Goal: Task Accomplishment & Management: Complete application form

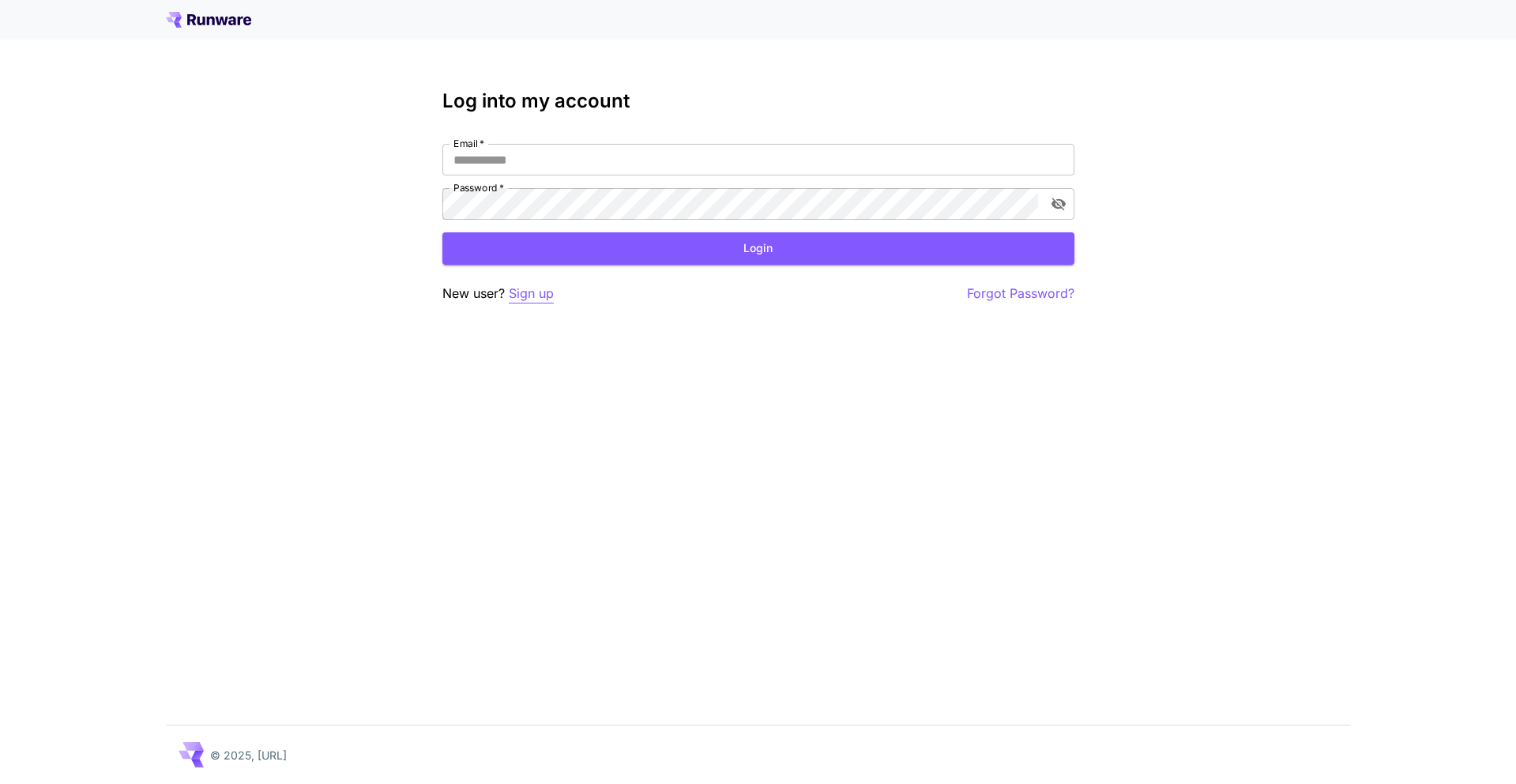
click at [533, 296] on p "Sign up" at bounding box center [531, 293] width 45 height 19
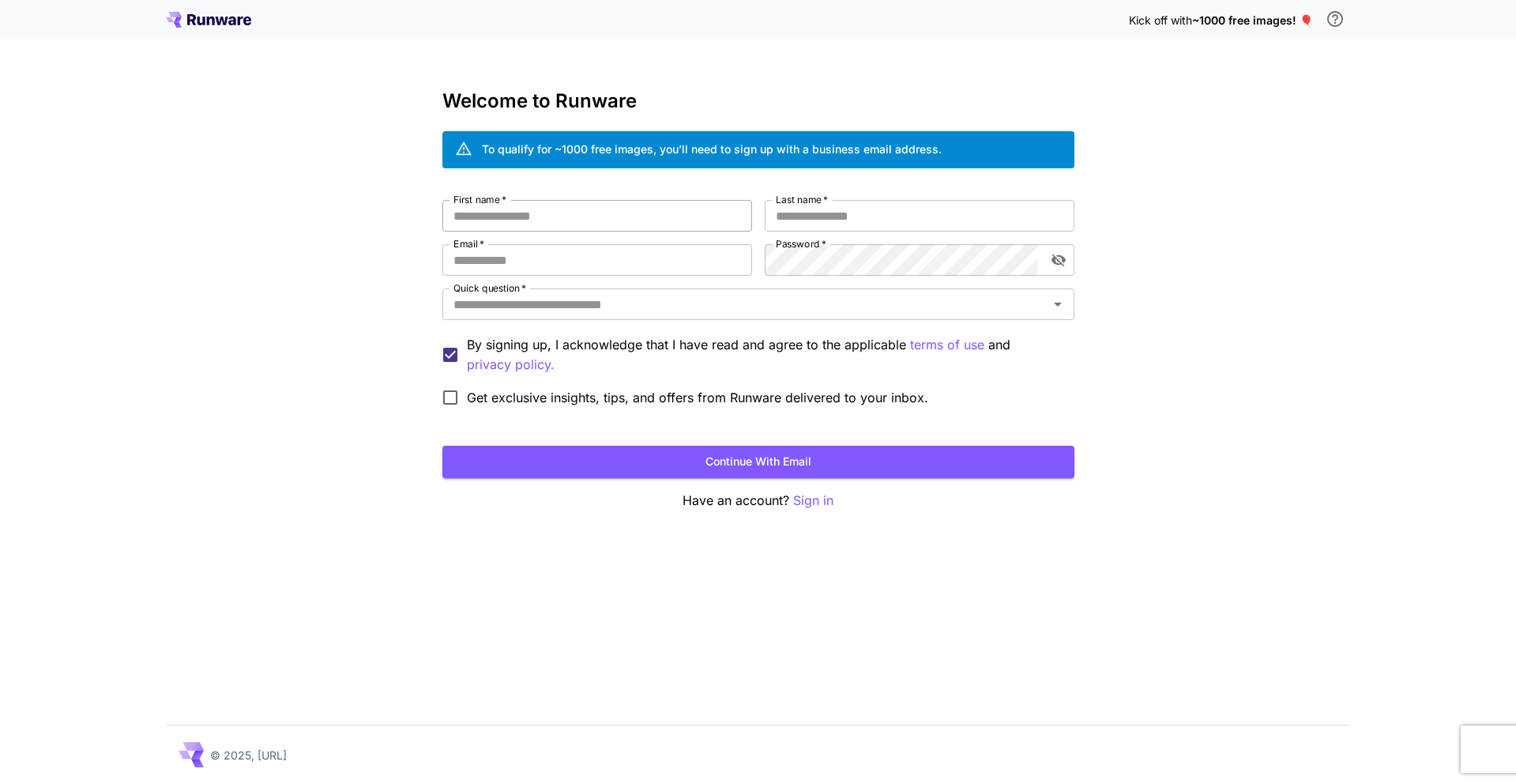
click at [576, 230] on input "First name   *" at bounding box center [597, 216] width 310 height 32
type input "******"
click at [813, 221] on input "Last name   *" at bounding box center [920, 216] width 310 height 32
type input "********"
click at [544, 270] on input "Email   *" at bounding box center [597, 260] width 310 height 32
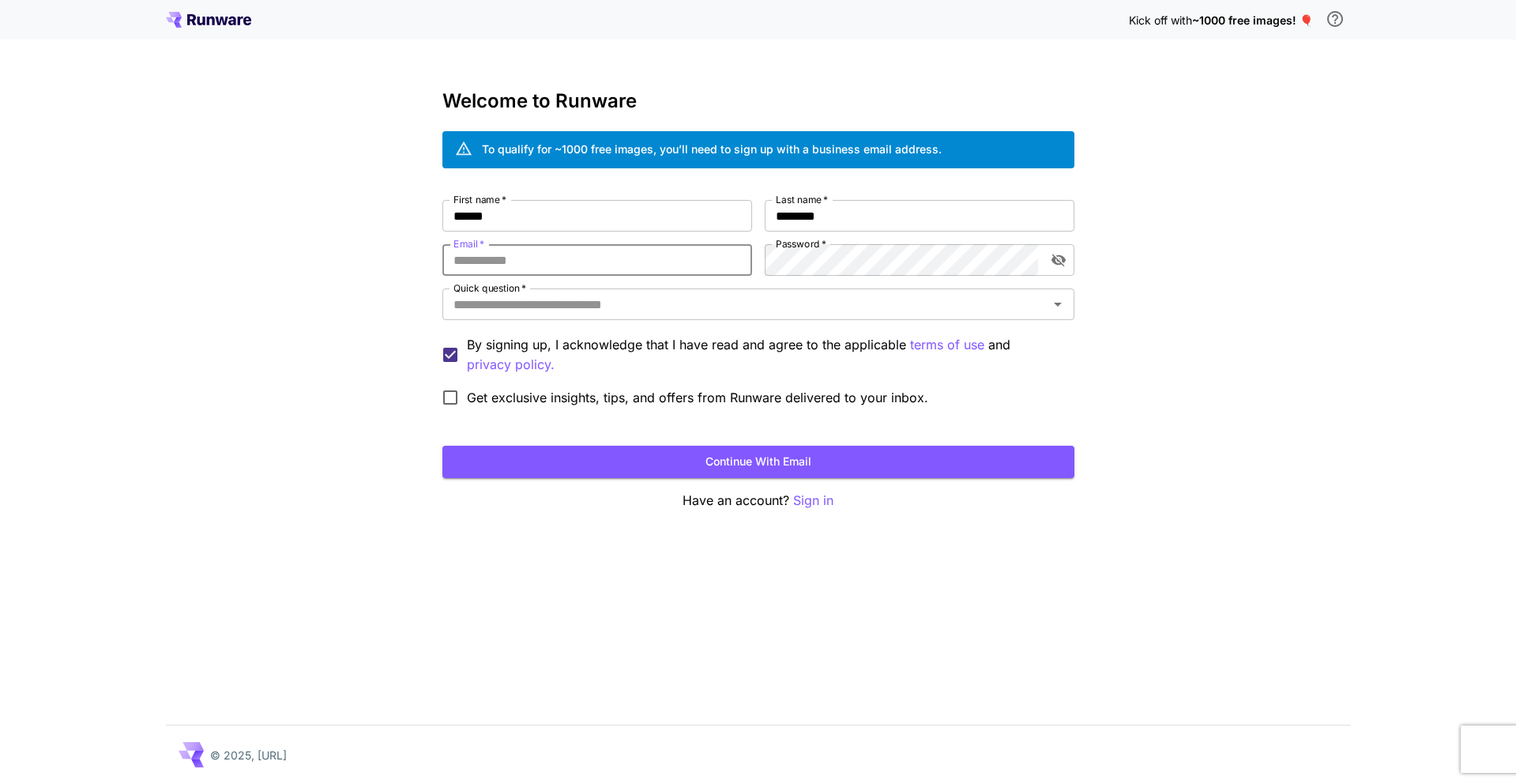
type input "**********"
click at [1135, 226] on div "**********" at bounding box center [758, 392] width 1516 height 784
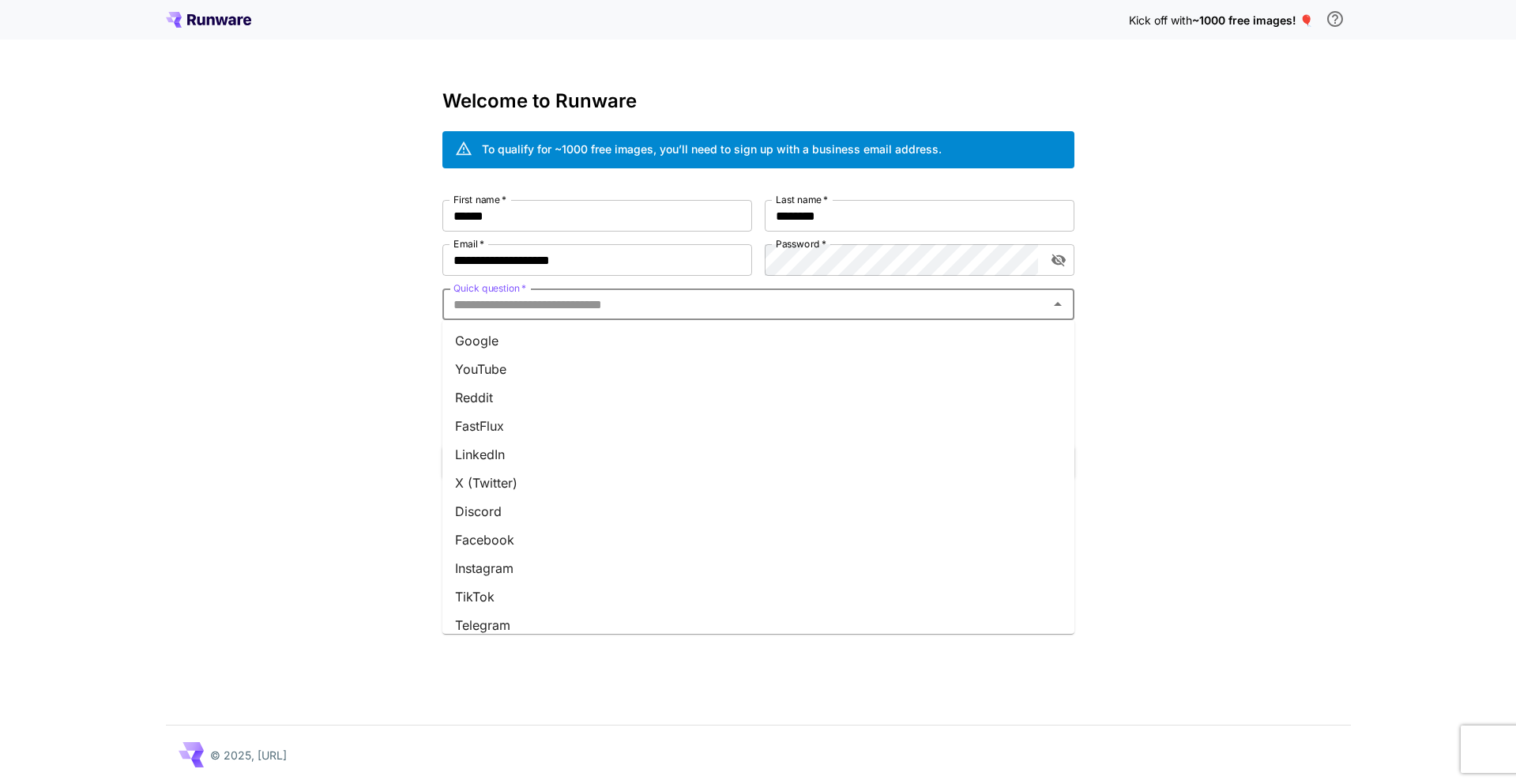
click at [695, 304] on input "Quick question   *" at bounding box center [745, 304] width 596 height 22
click at [488, 614] on li "Other" at bounding box center [758, 613] width 632 height 28
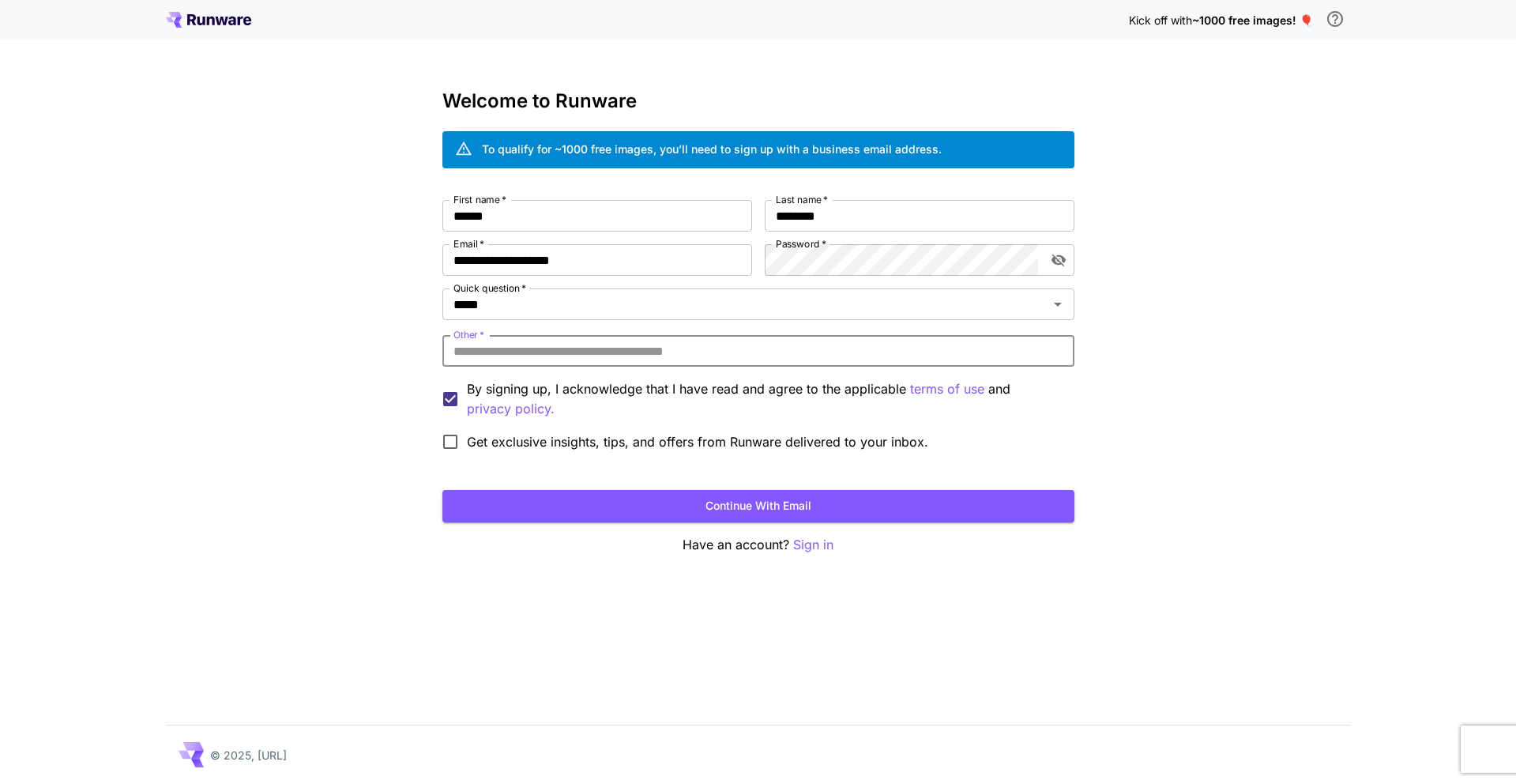
click at [582, 353] on input "Other   *" at bounding box center [758, 351] width 632 height 32
click at [563, 301] on input "*****" at bounding box center [735, 304] width 576 height 22
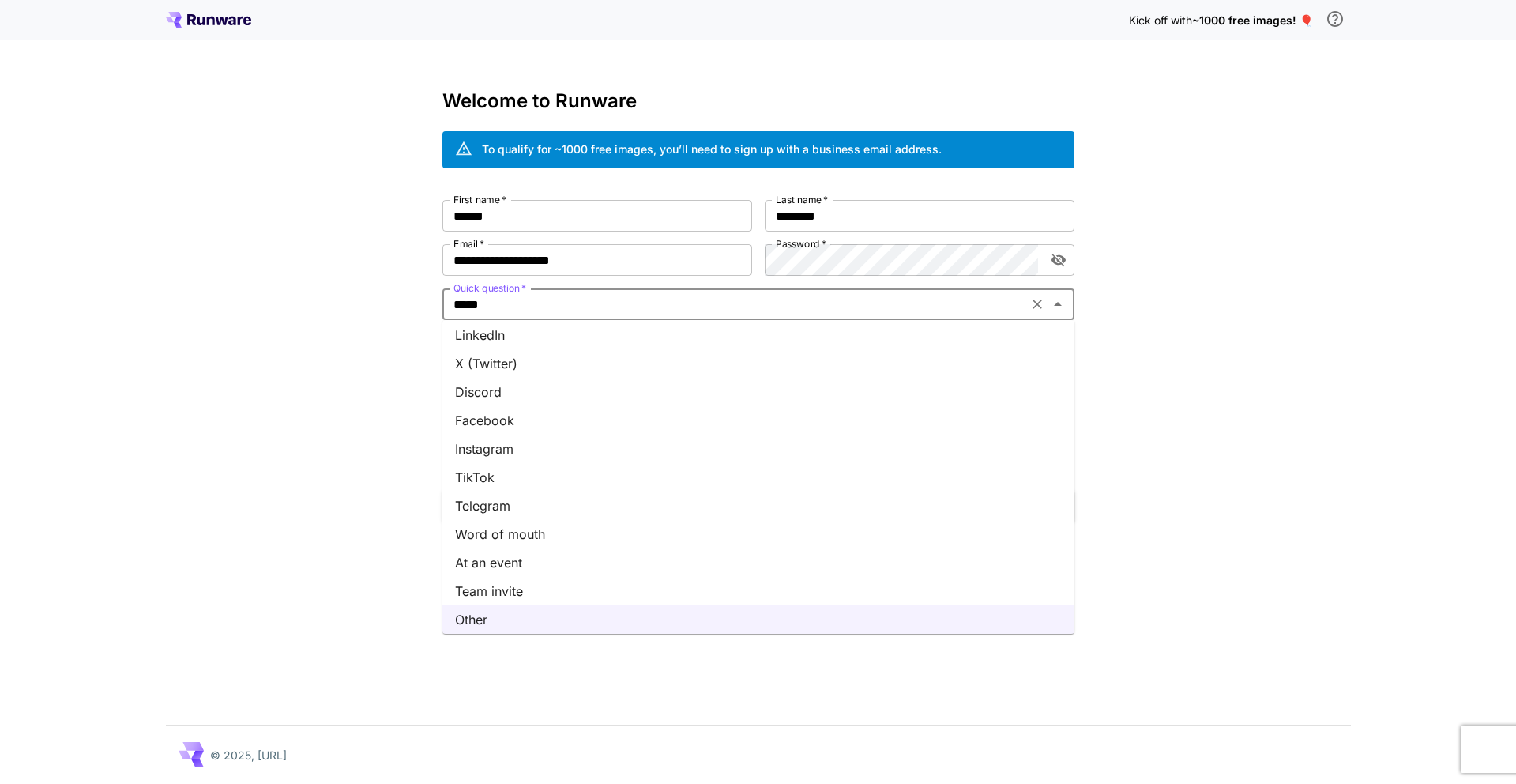
scroll to position [0, 0]
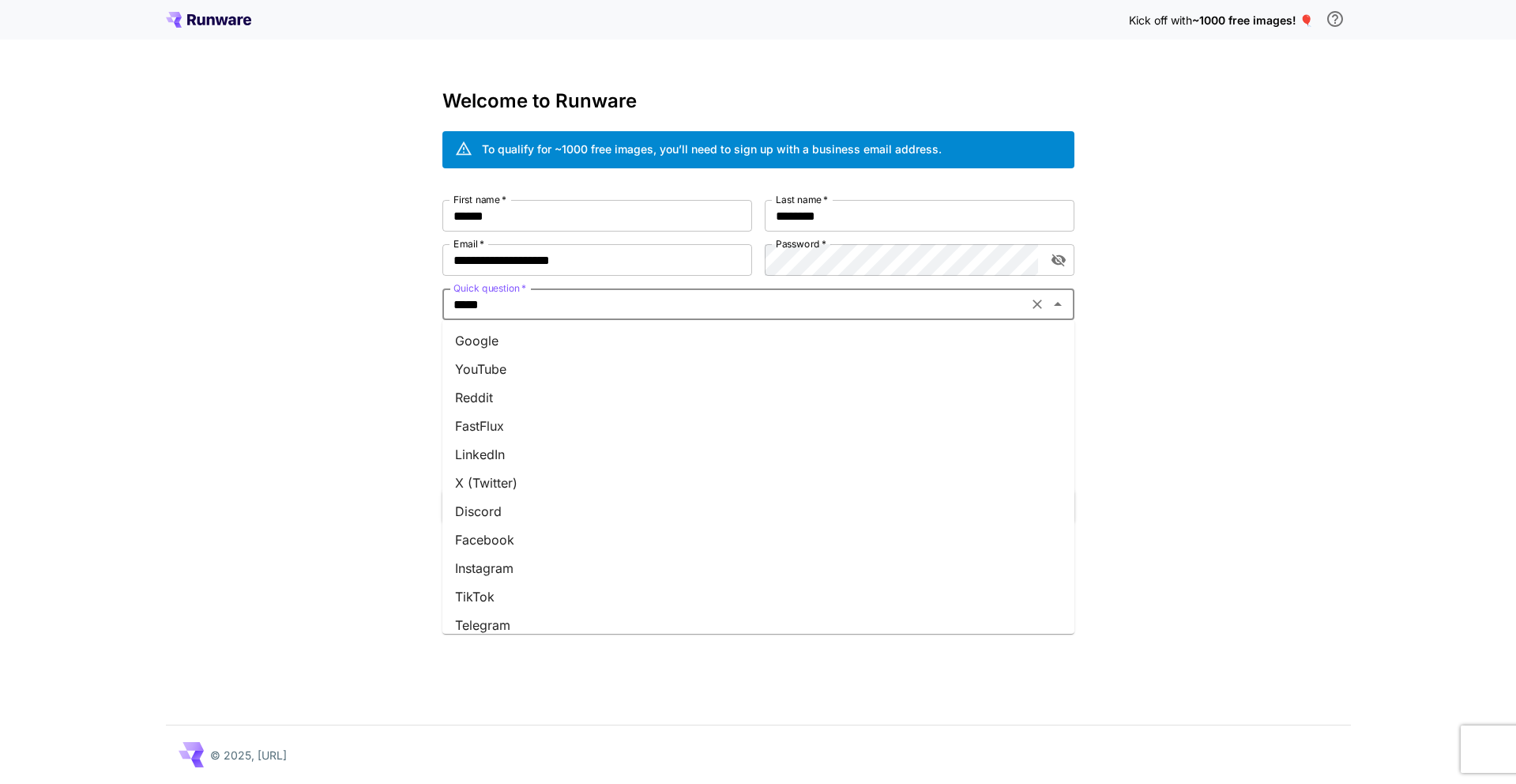
click at [530, 347] on li "Google" at bounding box center [758, 340] width 632 height 28
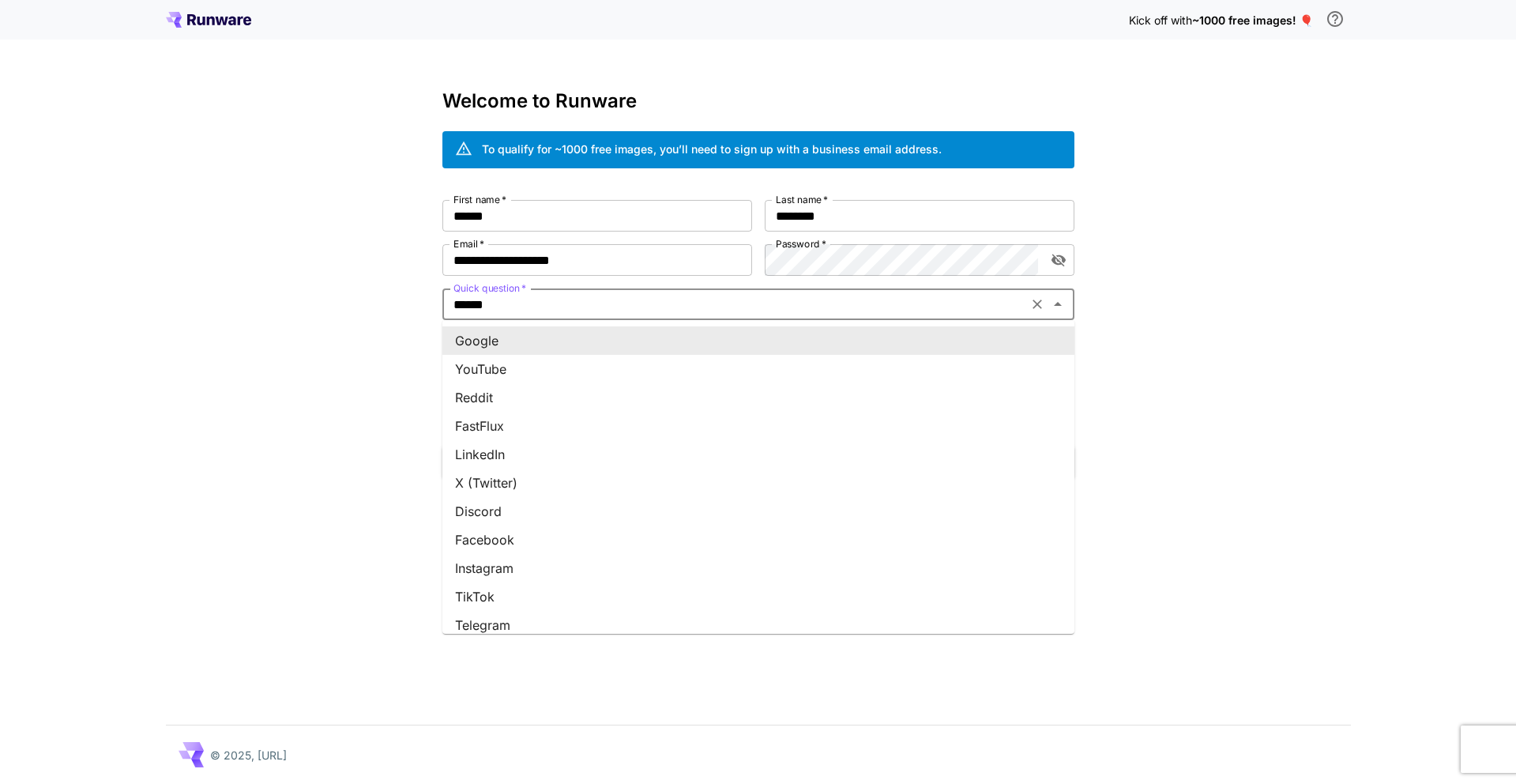
click at [606, 301] on input "******" at bounding box center [735, 304] width 576 height 22
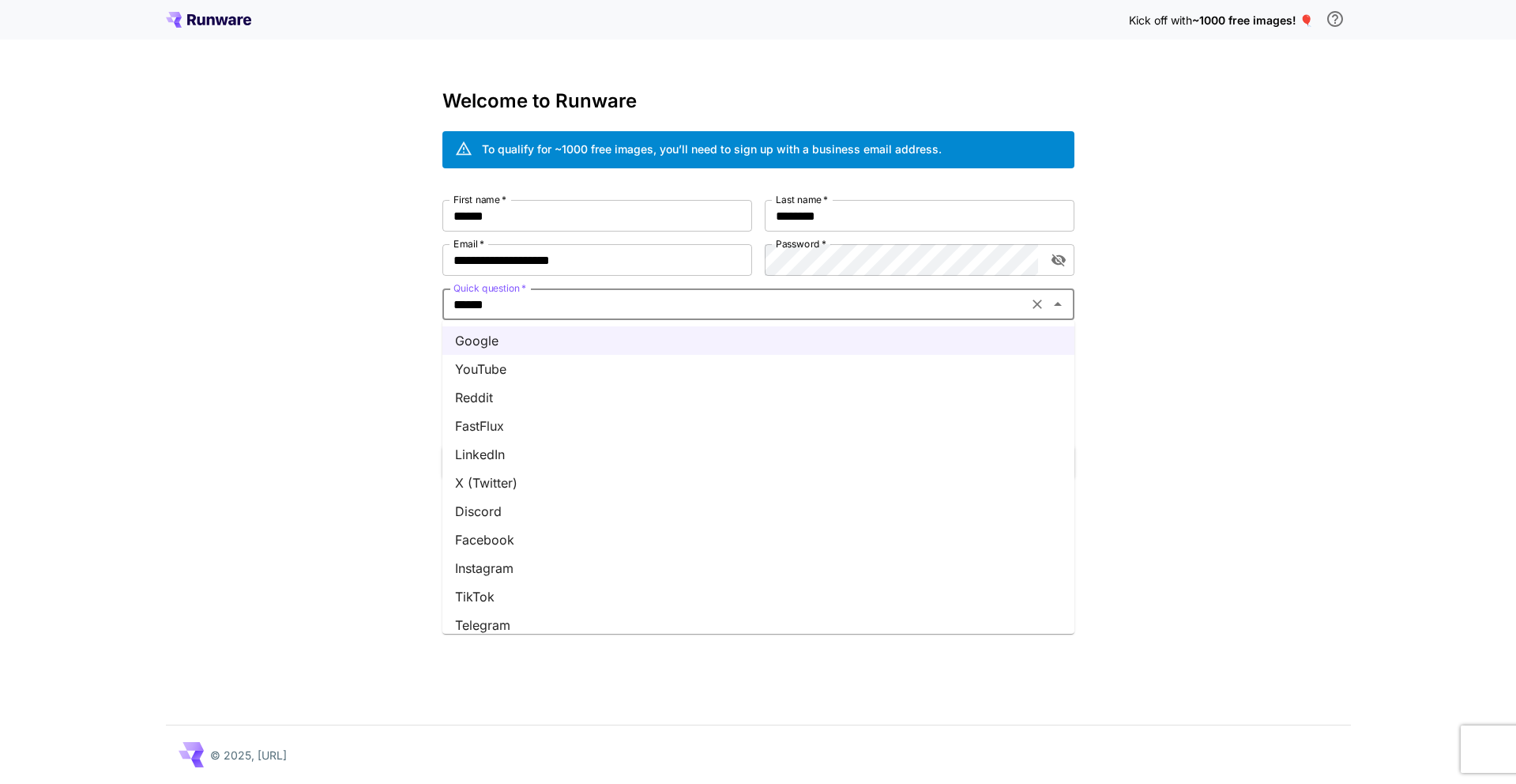
scroll to position [126, 0]
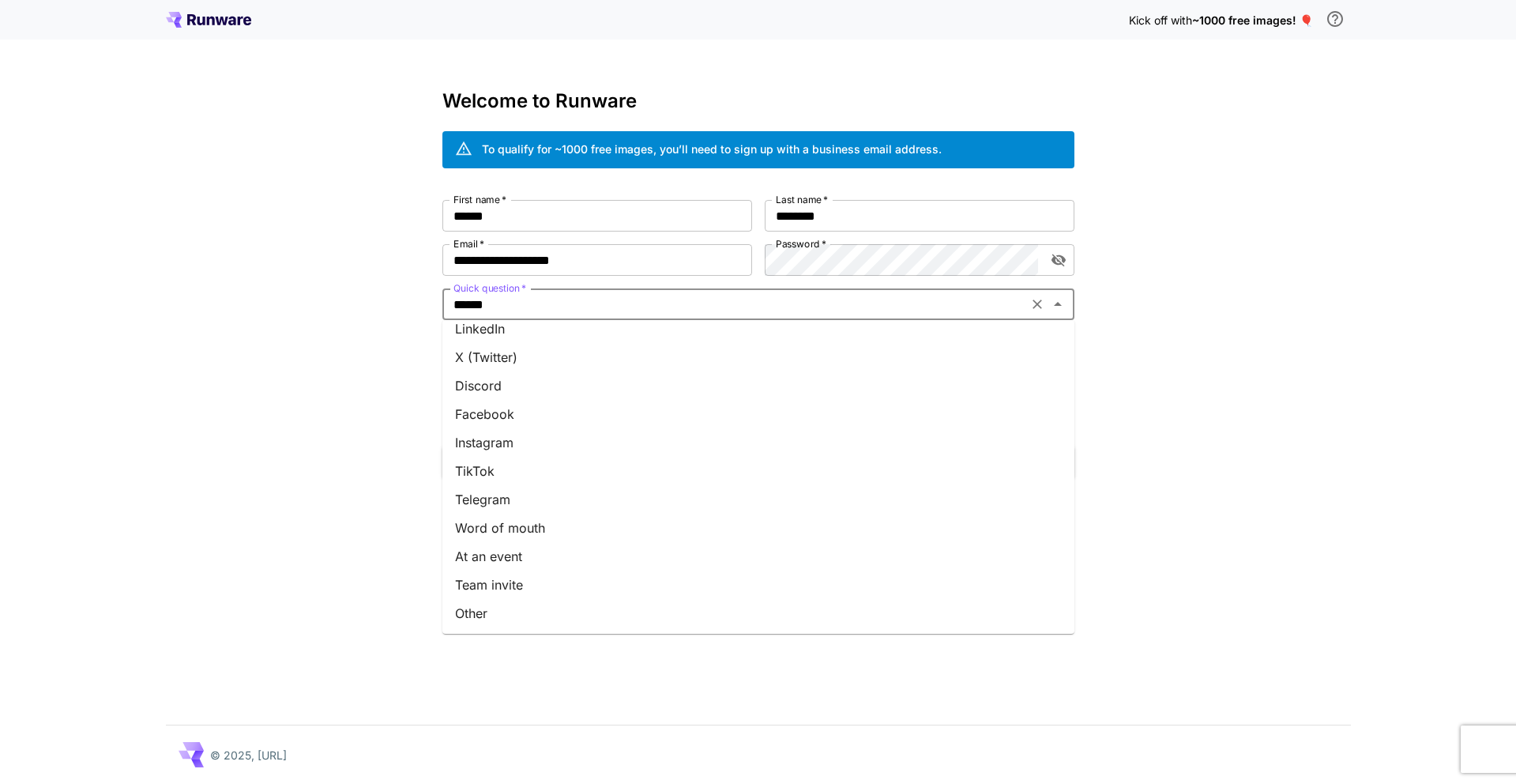
click at [495, 602] on li "Other" at bounding box center [758, 613] width 632 height 28
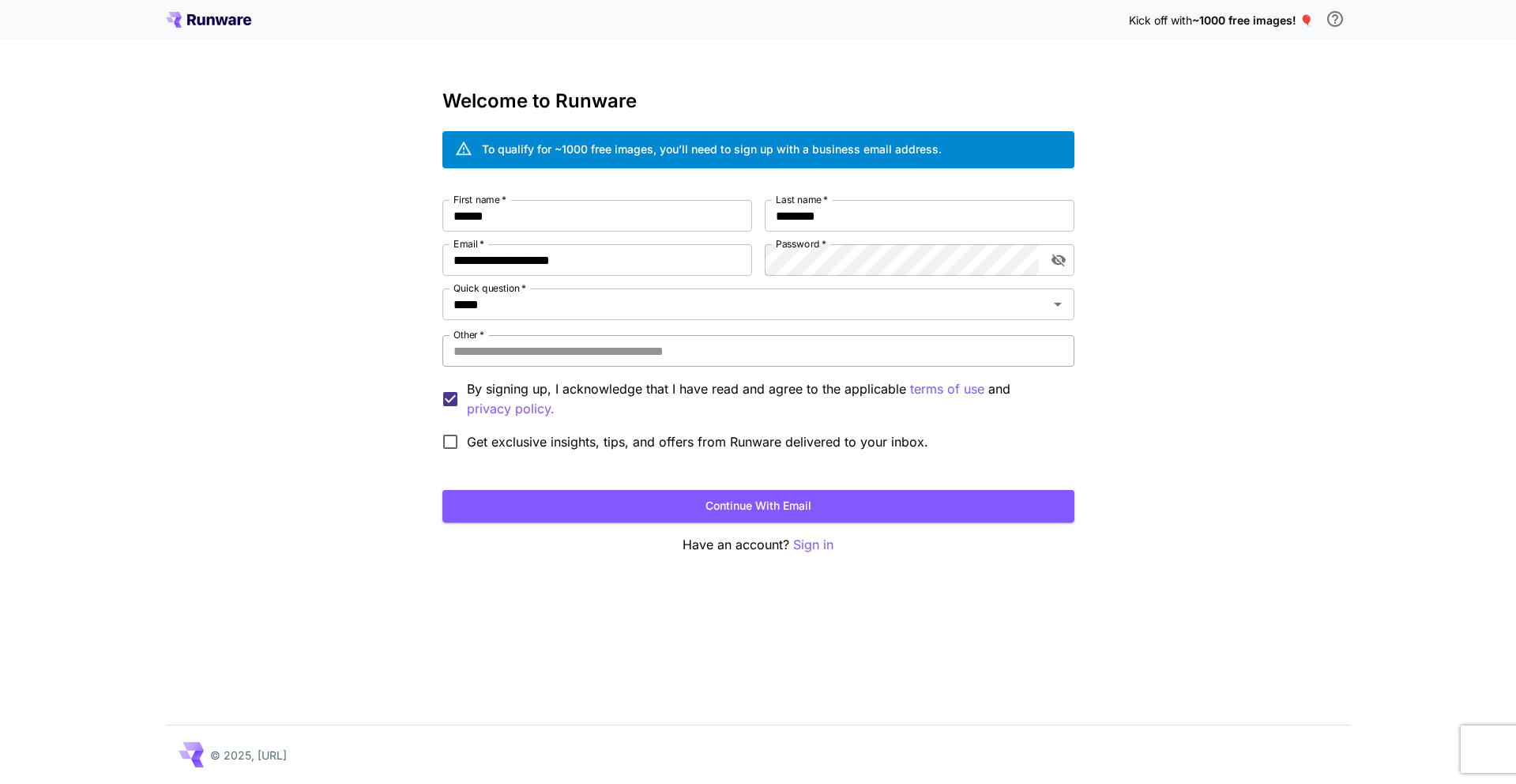
click at [488, 354] on input "Other   *" at bounding box center [758, 351] width 632 height 32
type input "******"
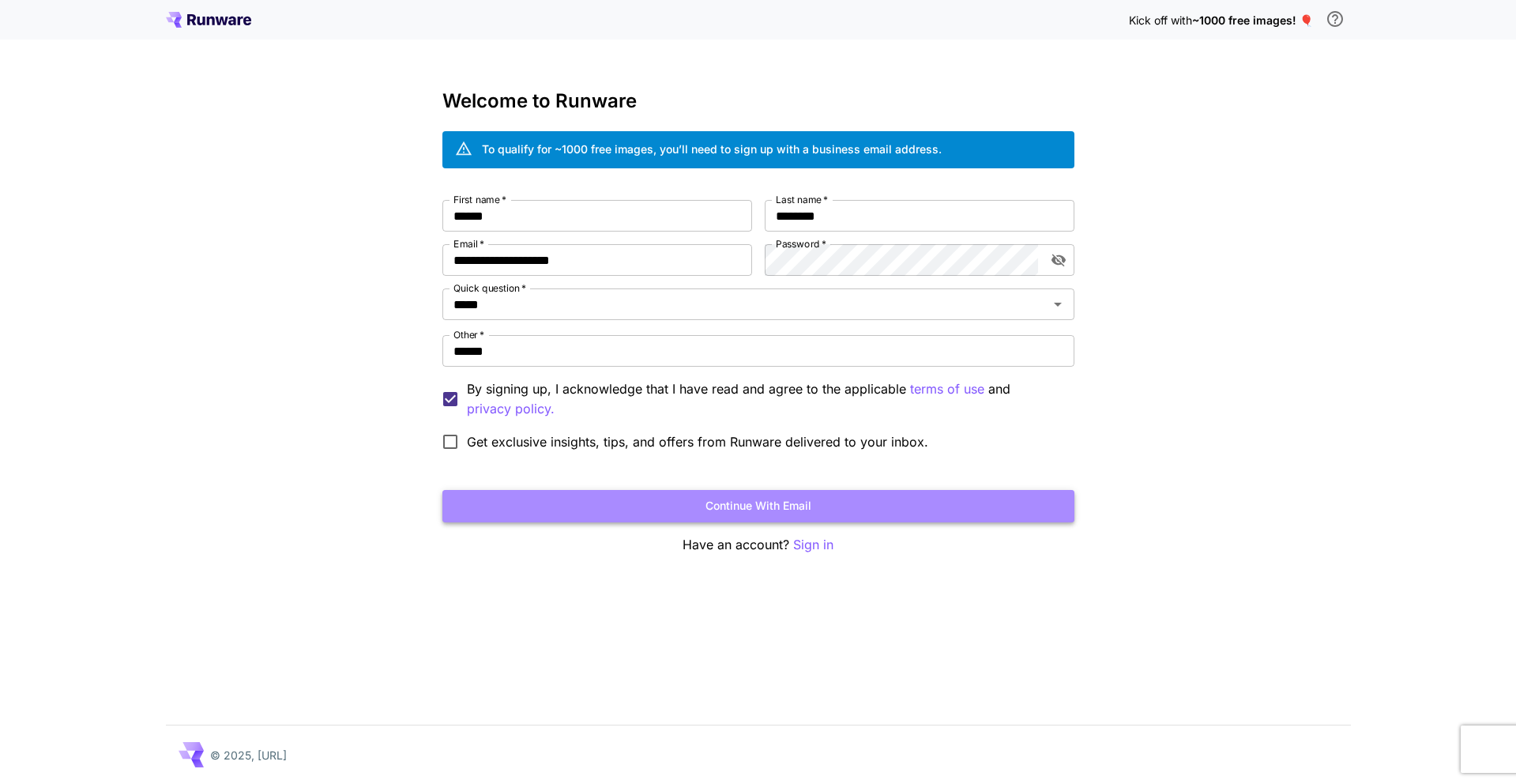
click at [781, 511] on button "Continue with email" at bounding box center [758, 506] width 632 height 33
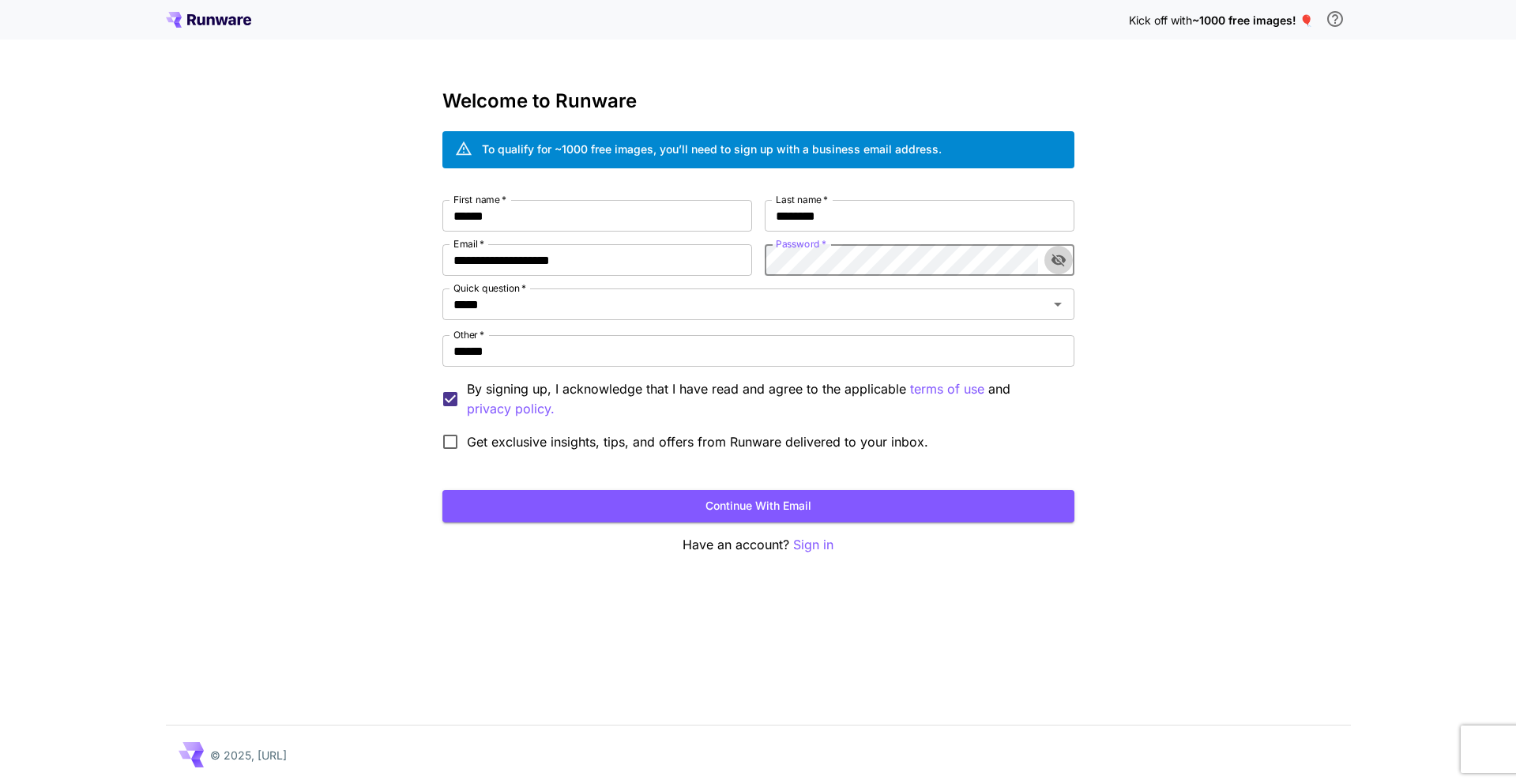
click at [1053, 257] on icon "toggle password visibility" at bounding box center [1059, 260] width 16 height 16
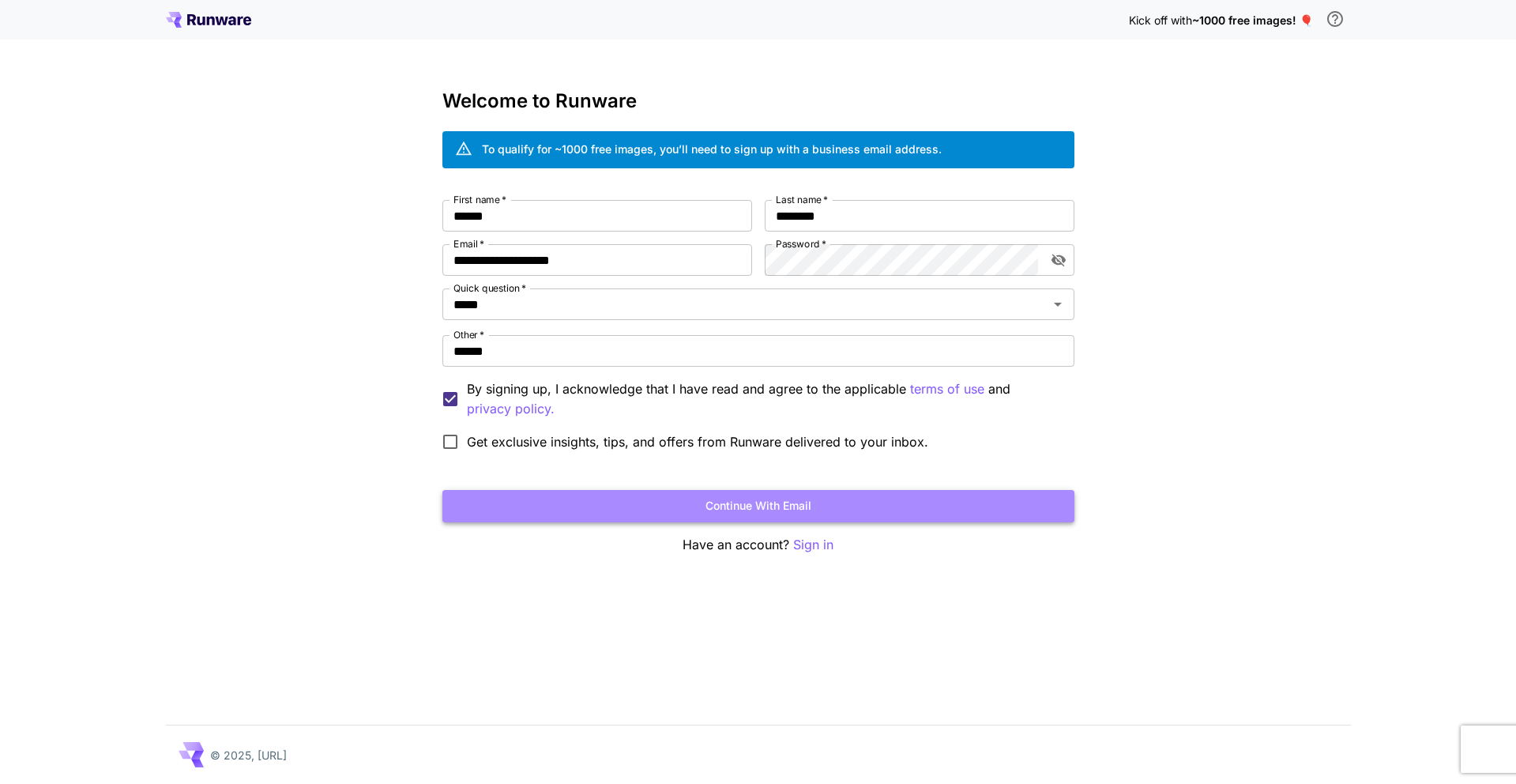
click at [801, 507] on button "Continue with email" at bounding box center [758, 506] width 632 height 33
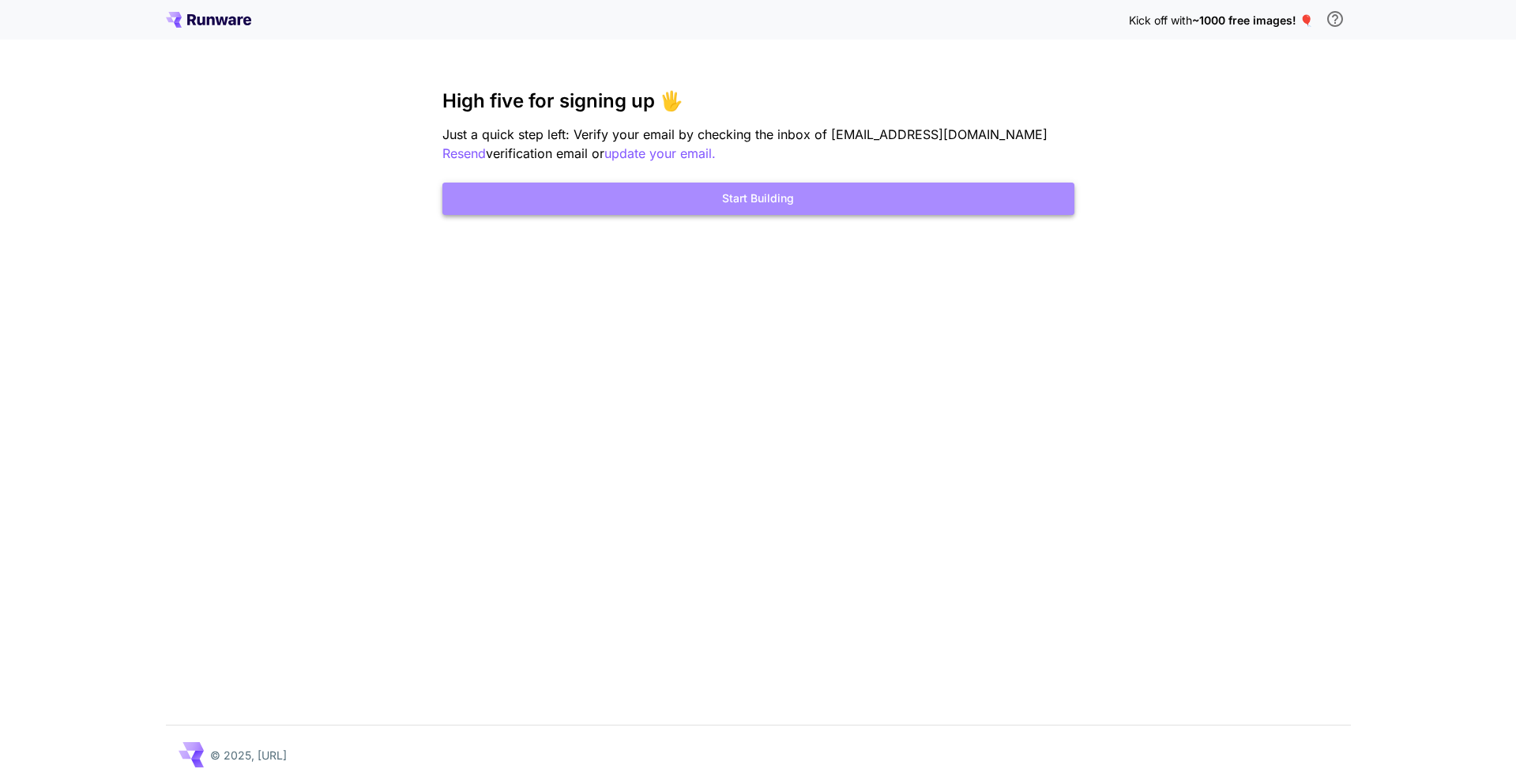
click at [786, 206] on button "Start Building" at bounding box center [758, 198] width 632 height 33
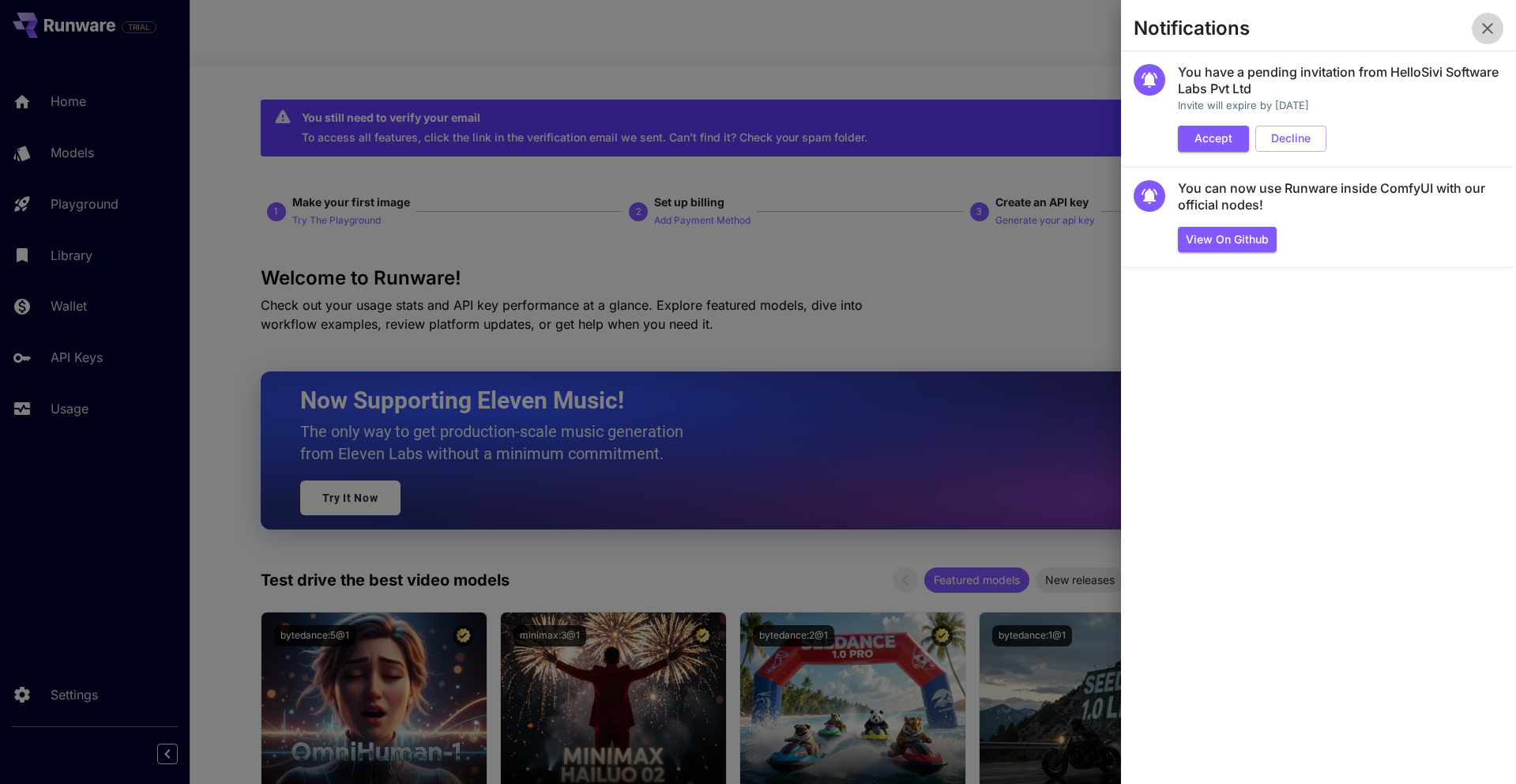
click at [1490, 29] on icon "button" at bounding box center [1488, 27] width 19 height 19
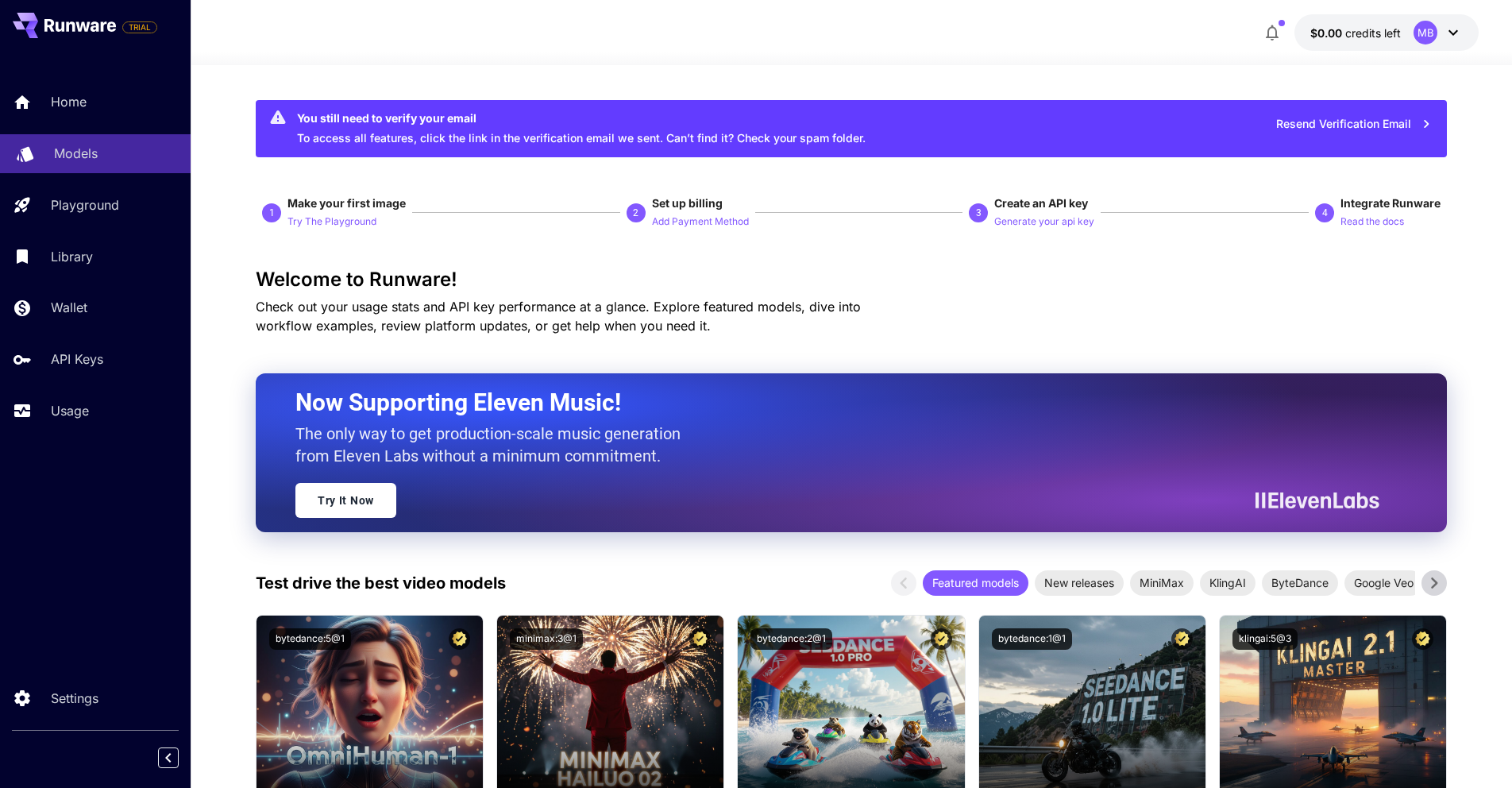
click at [85, 150] on p "Models" at bounding box center [76, 152] width 44 height 19
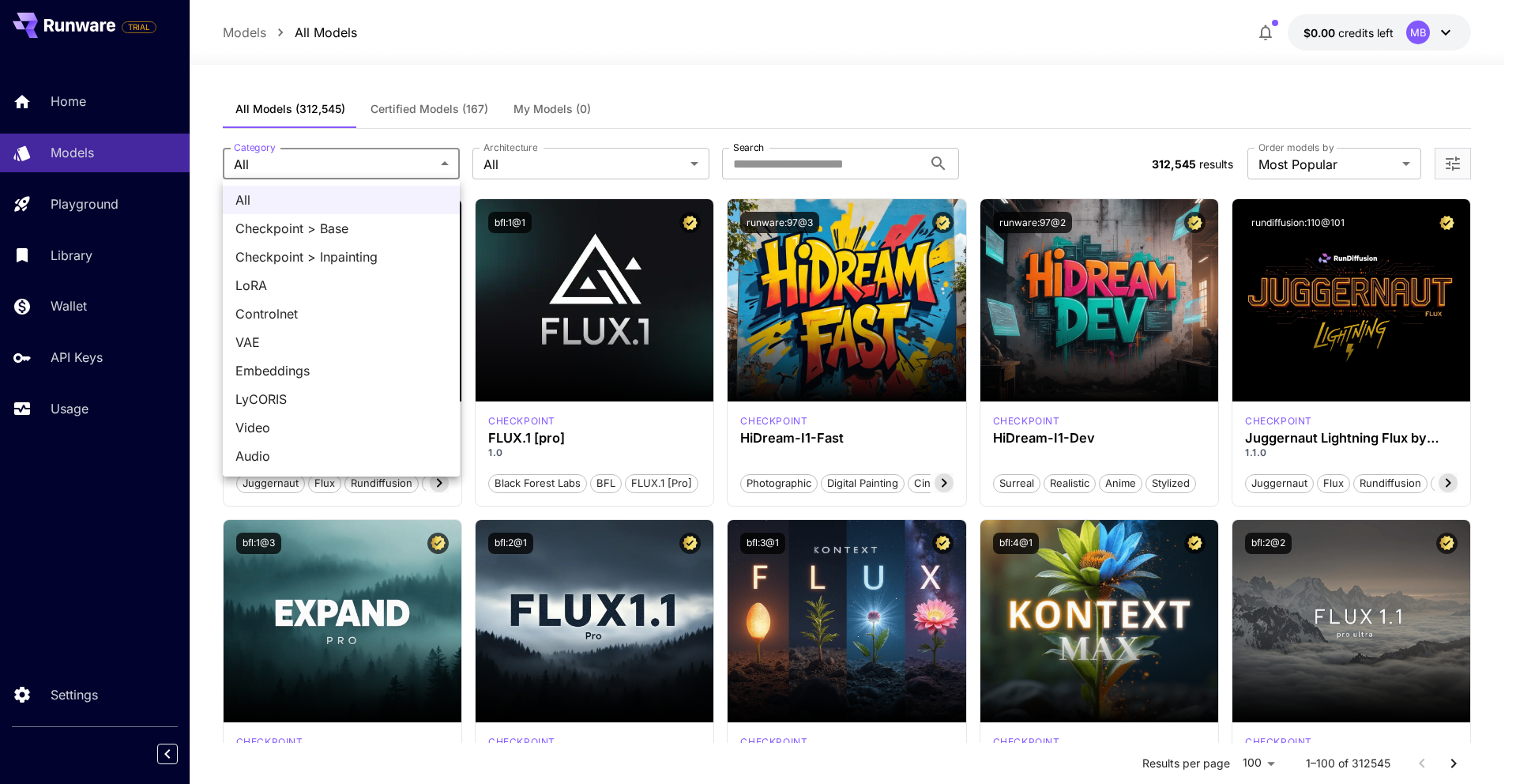
click at [494, 162] on div at bounding box center [758, 392] width 1516 height 784
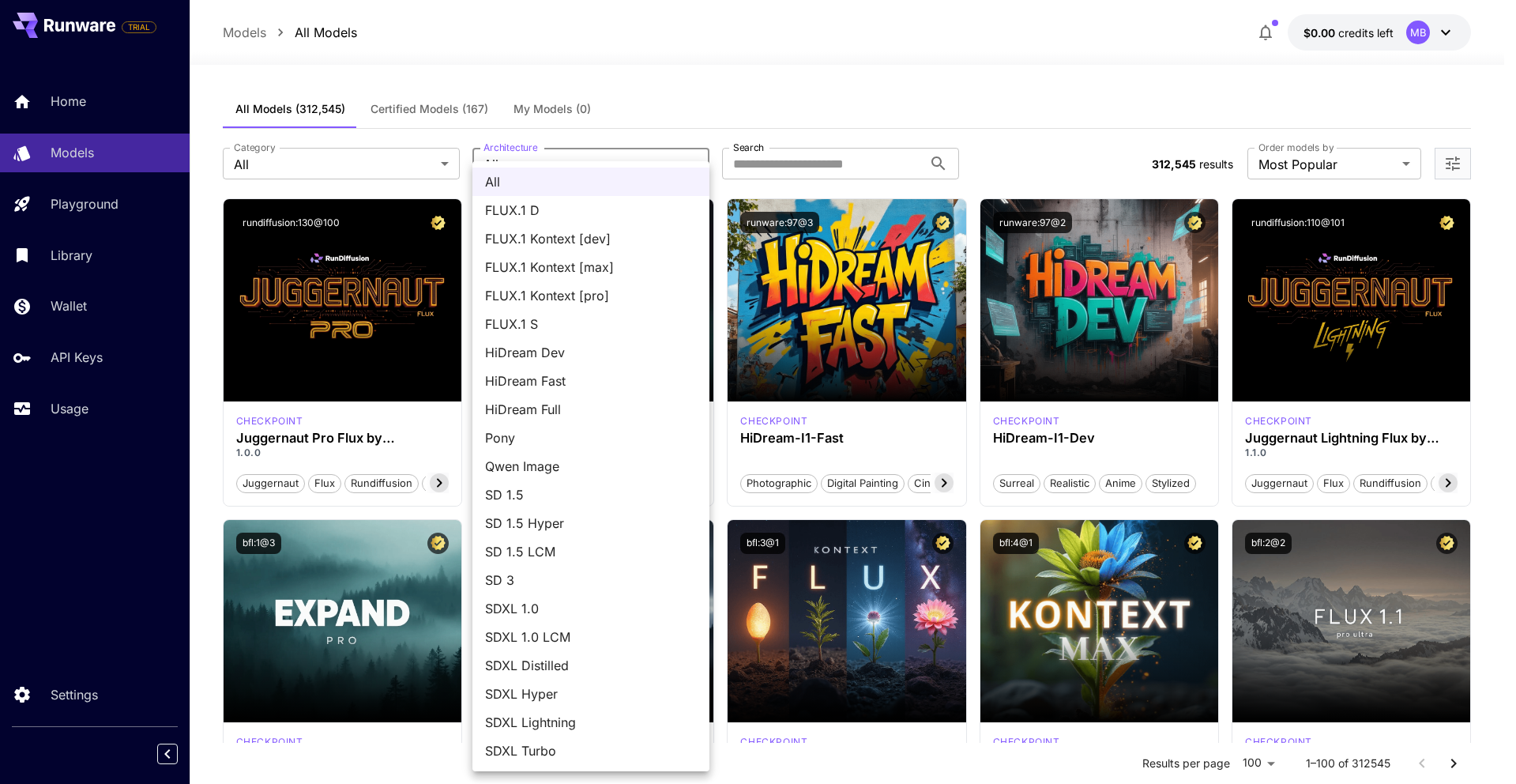
click at [626, 314] on li "FLUX.1 S" at bounding box center [591, 324] width 237 height 28
type input "******"
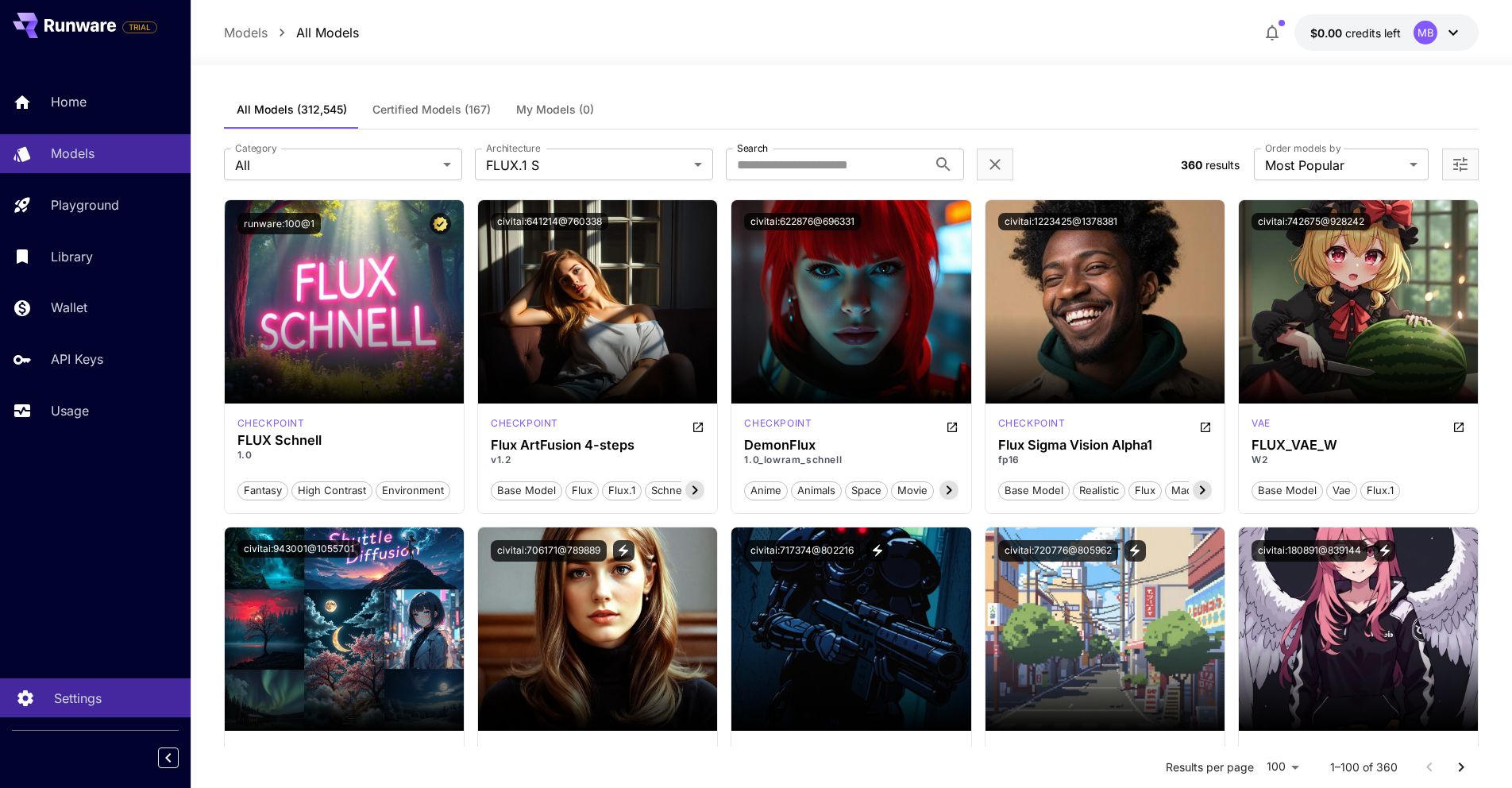
click at [49, 690] on link "Settings" at bounding box center [95, 698] width 191 height 39
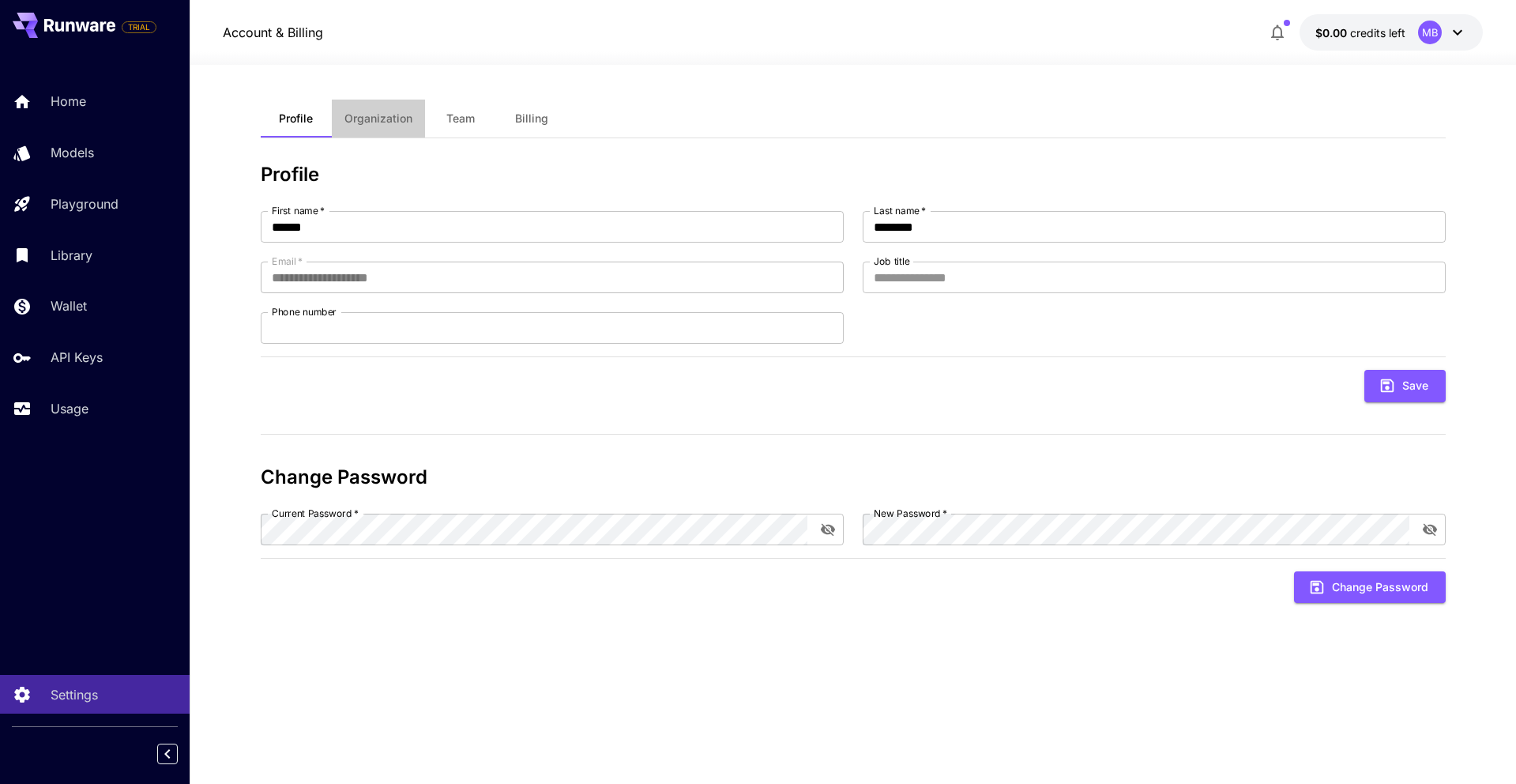
click at [373, 117] on span "Organization" at bounding box center [378, 119] width 68 height 14
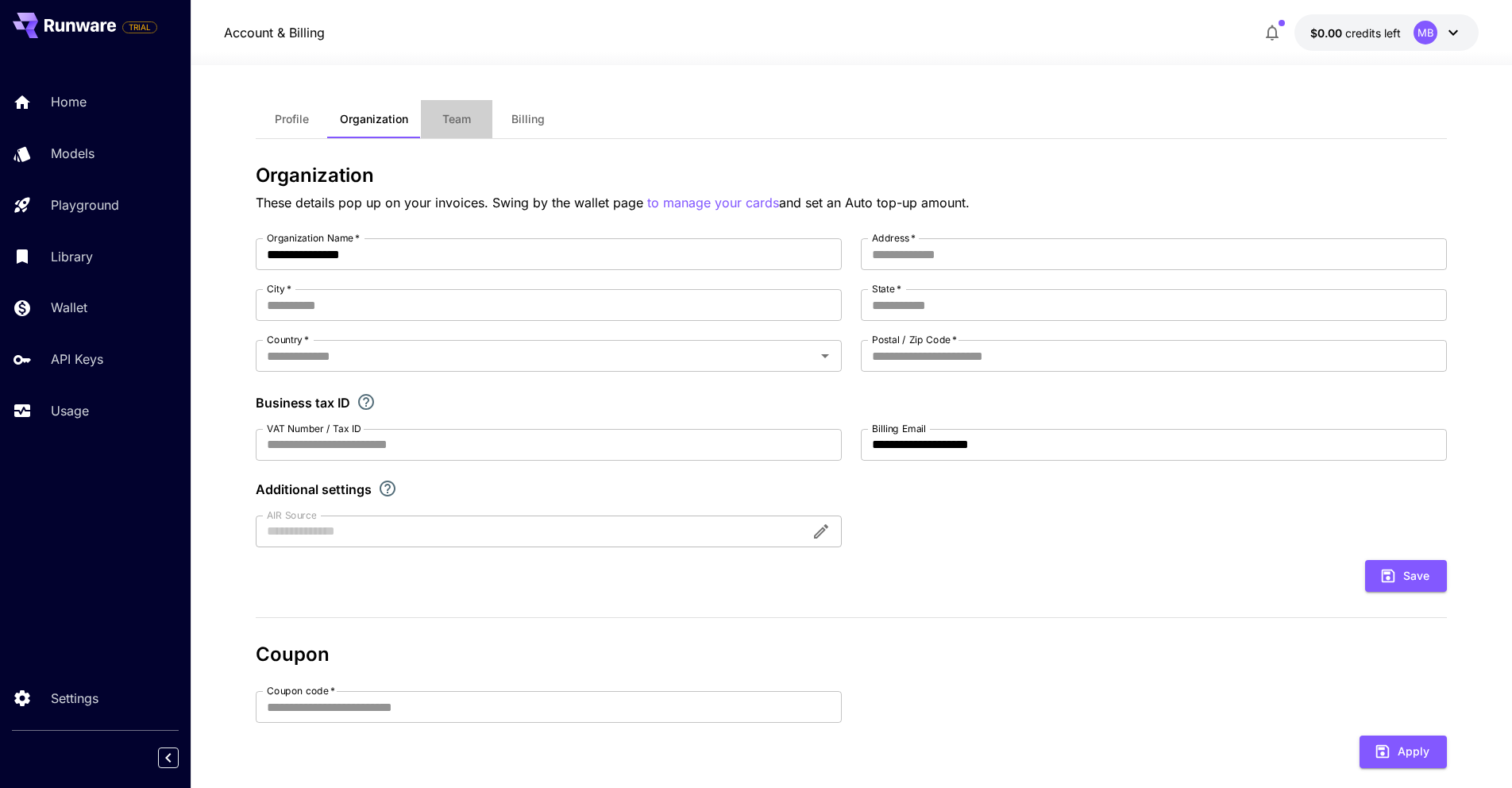
click at [451, 121] on span "Team" at bounding box center [457, 119] width 28 height 14
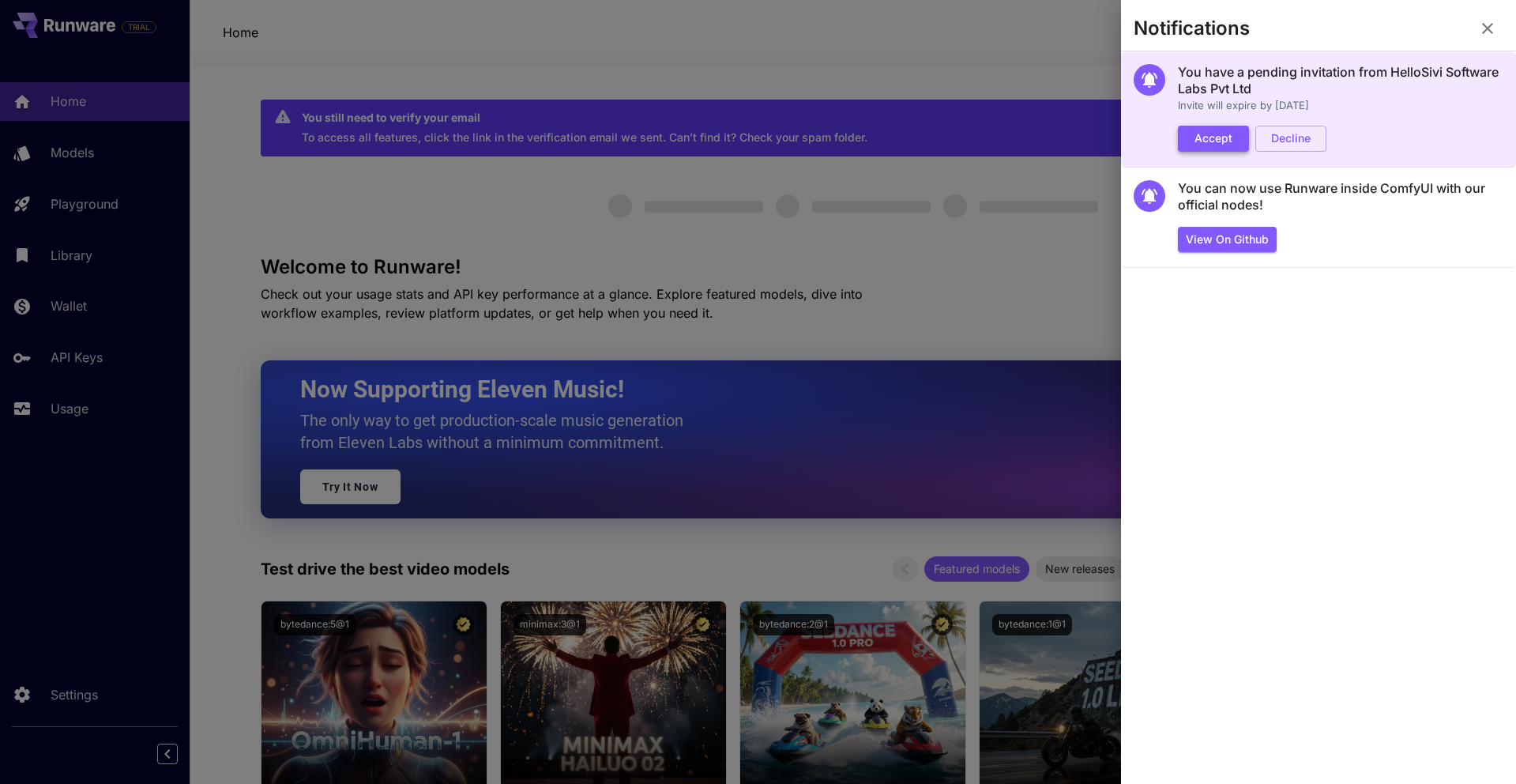
click at [1210, 139] on button "Accept" at bounding box center [1214, 138] width 71 height 26
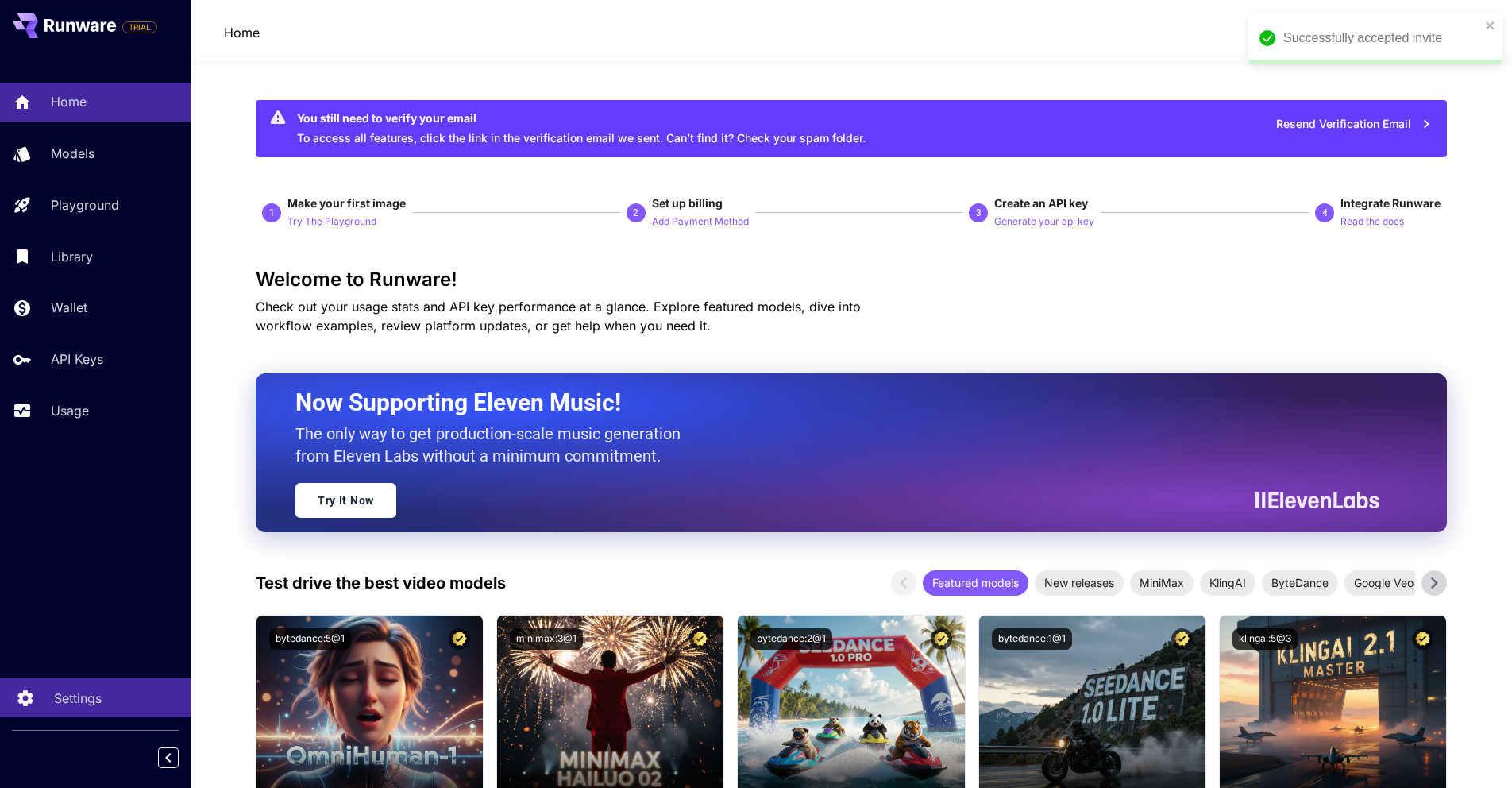
click at [47, 697] on link "Settings" at bounding box center [95, 698] width 191 height 39
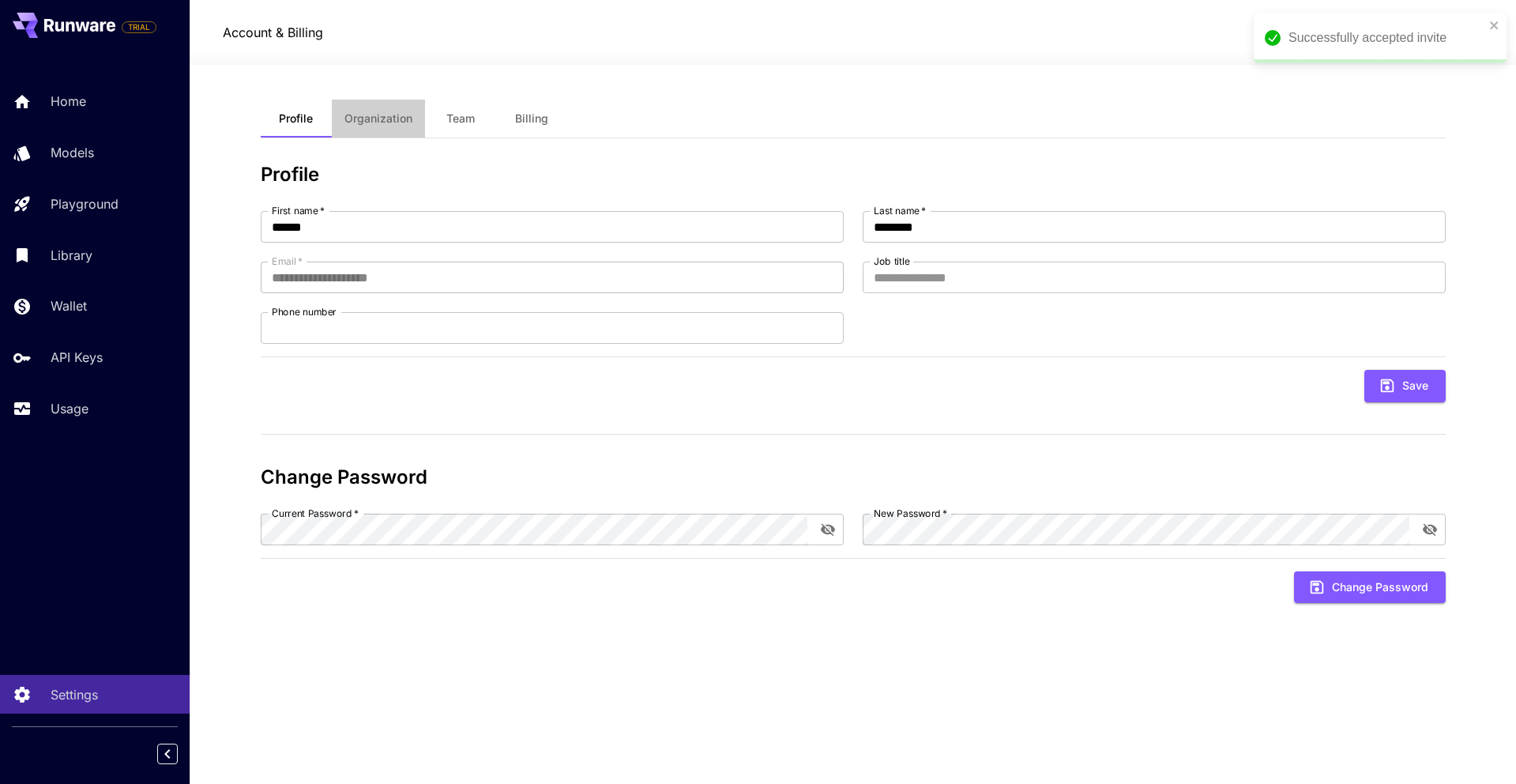
click at [384, 119] on span "Organization" at bounding box center [378, 119] width 68 height 14
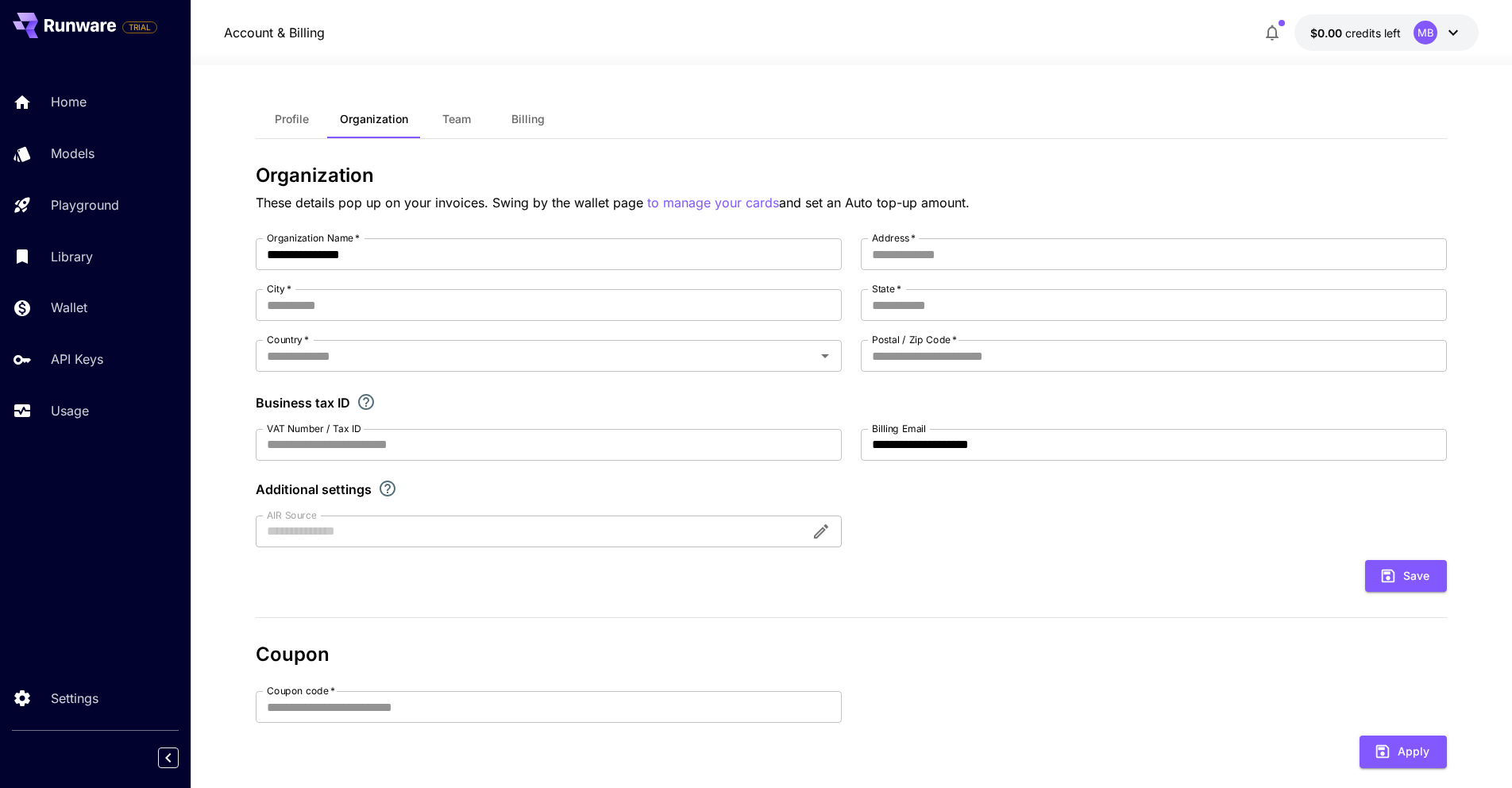
click at [471, 125] on button "Team" at bounding box center [457, 118] width 71 height 38
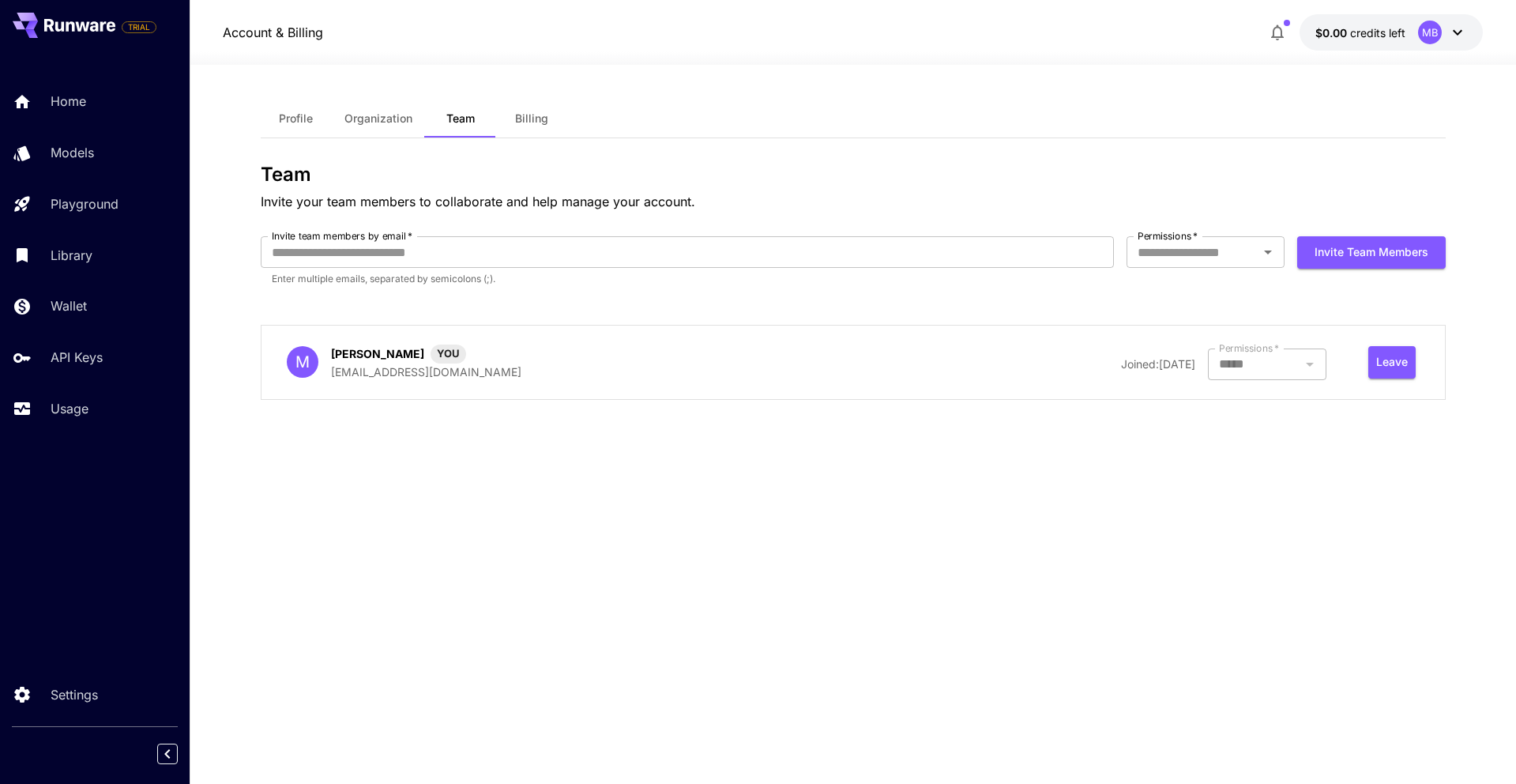
click at [385, 115] on span "Organization" at bounding box center [378, 119] width 68 height 14
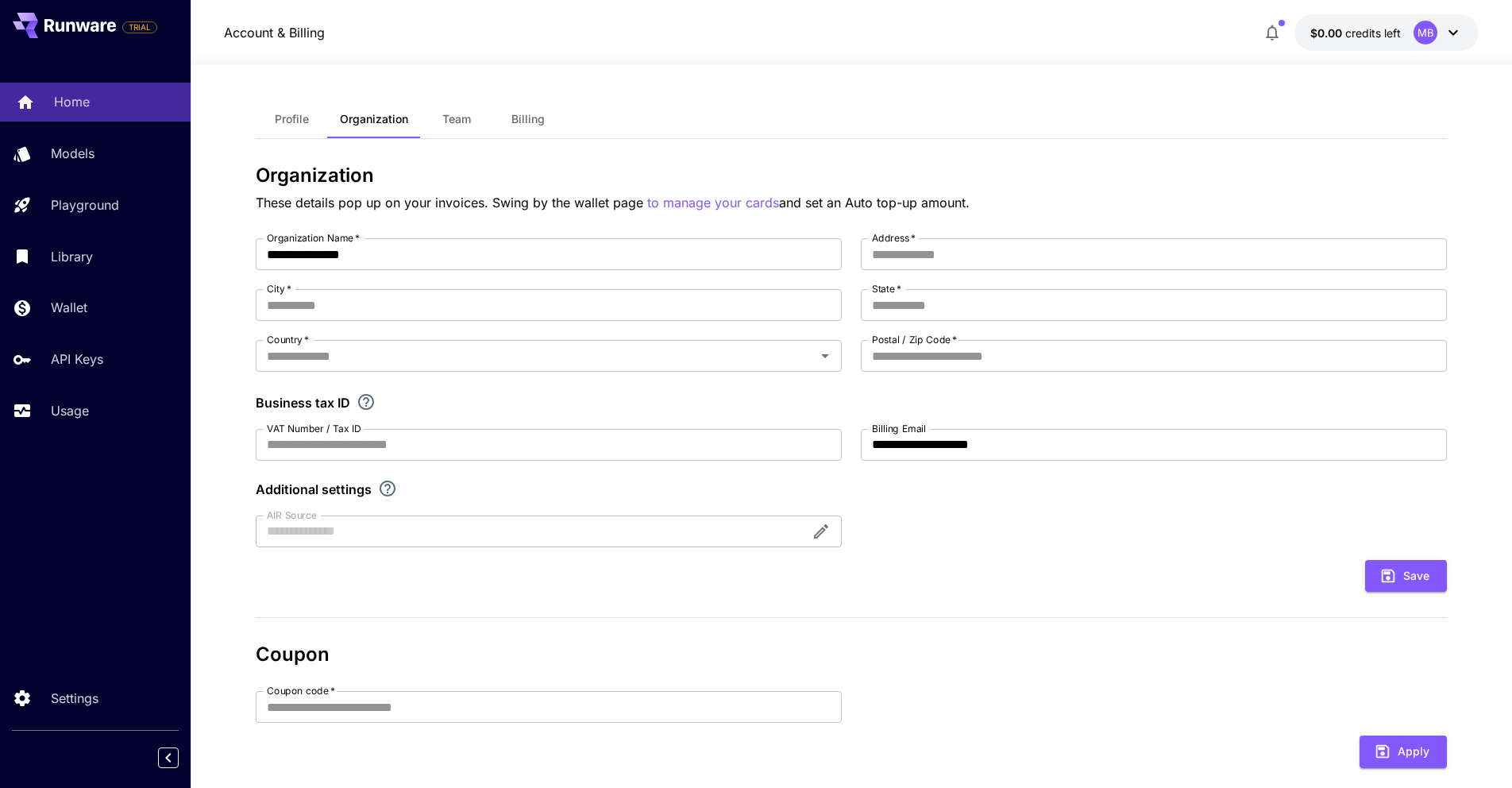
click at [70, 100] on p "Home" at bounding box center [72, 101] width 36 height 19
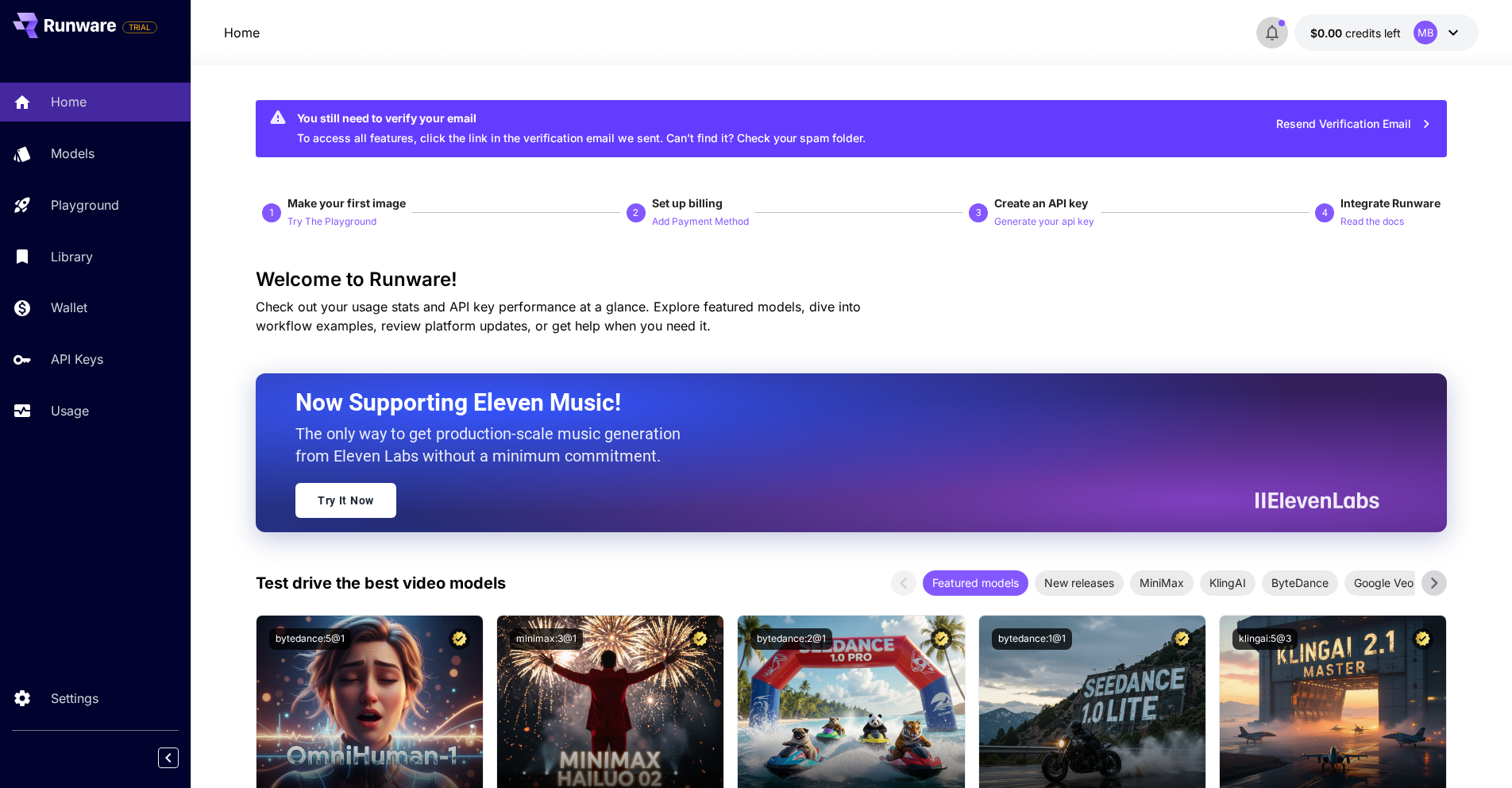
click at [1268, 43] on button "button" at bounding box center [1272, 33] width 32 height 32
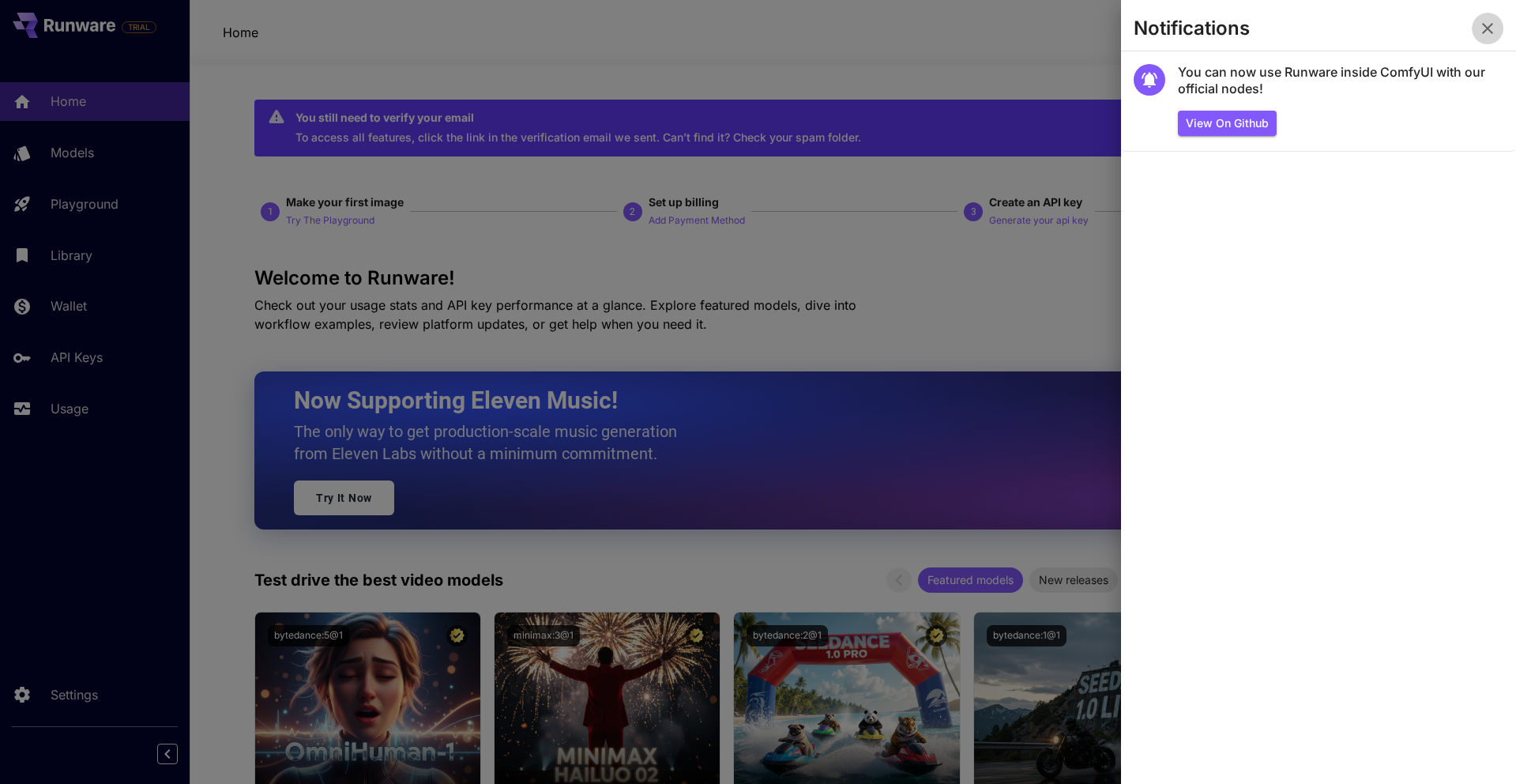
click at [1489, 35] on icon "button" at bounding box center [1488, 27] width 19 height 19
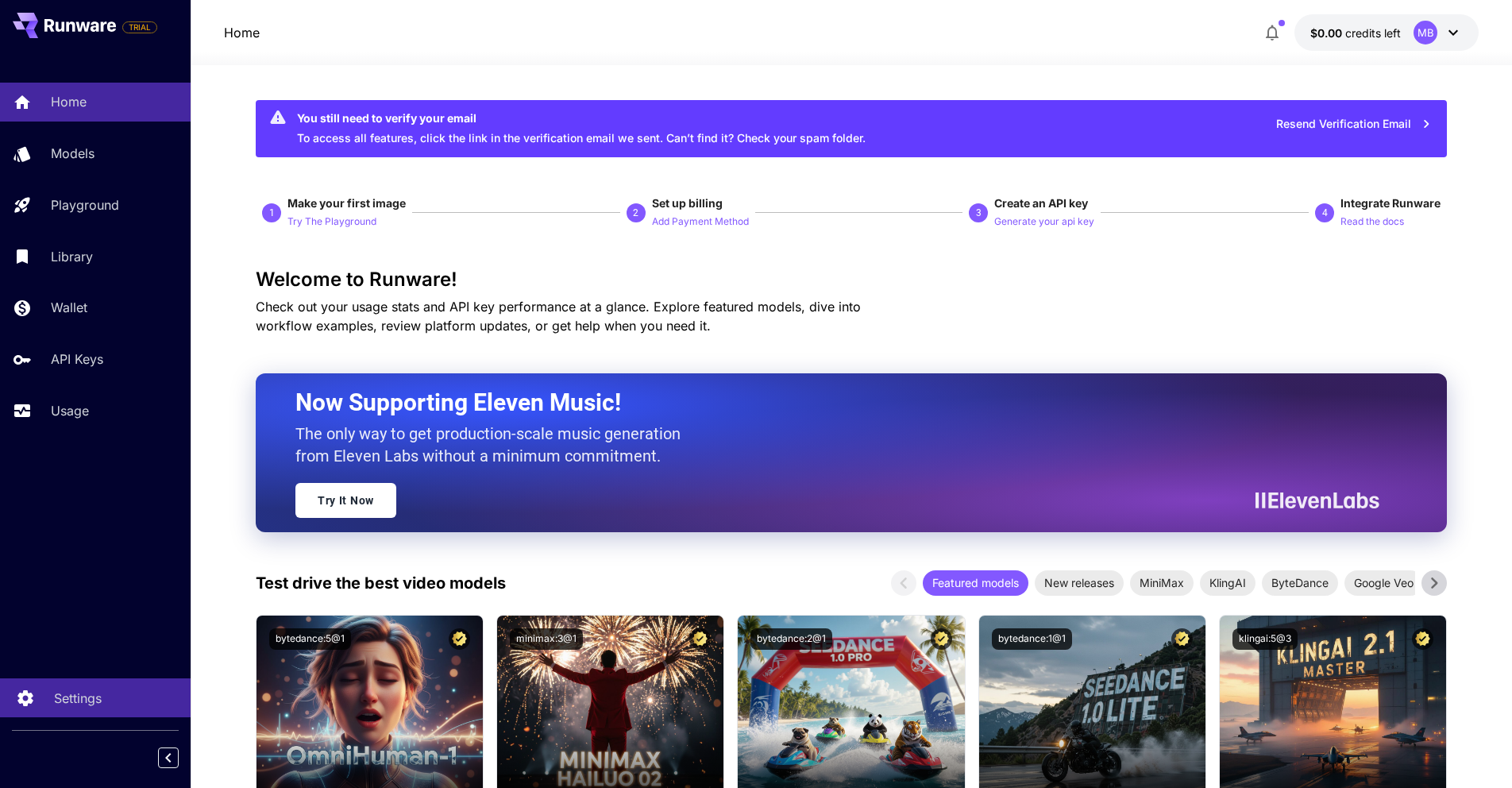
click at [55, 702] on p "Settings" at bounding box center [78, 697] width 48 height 19
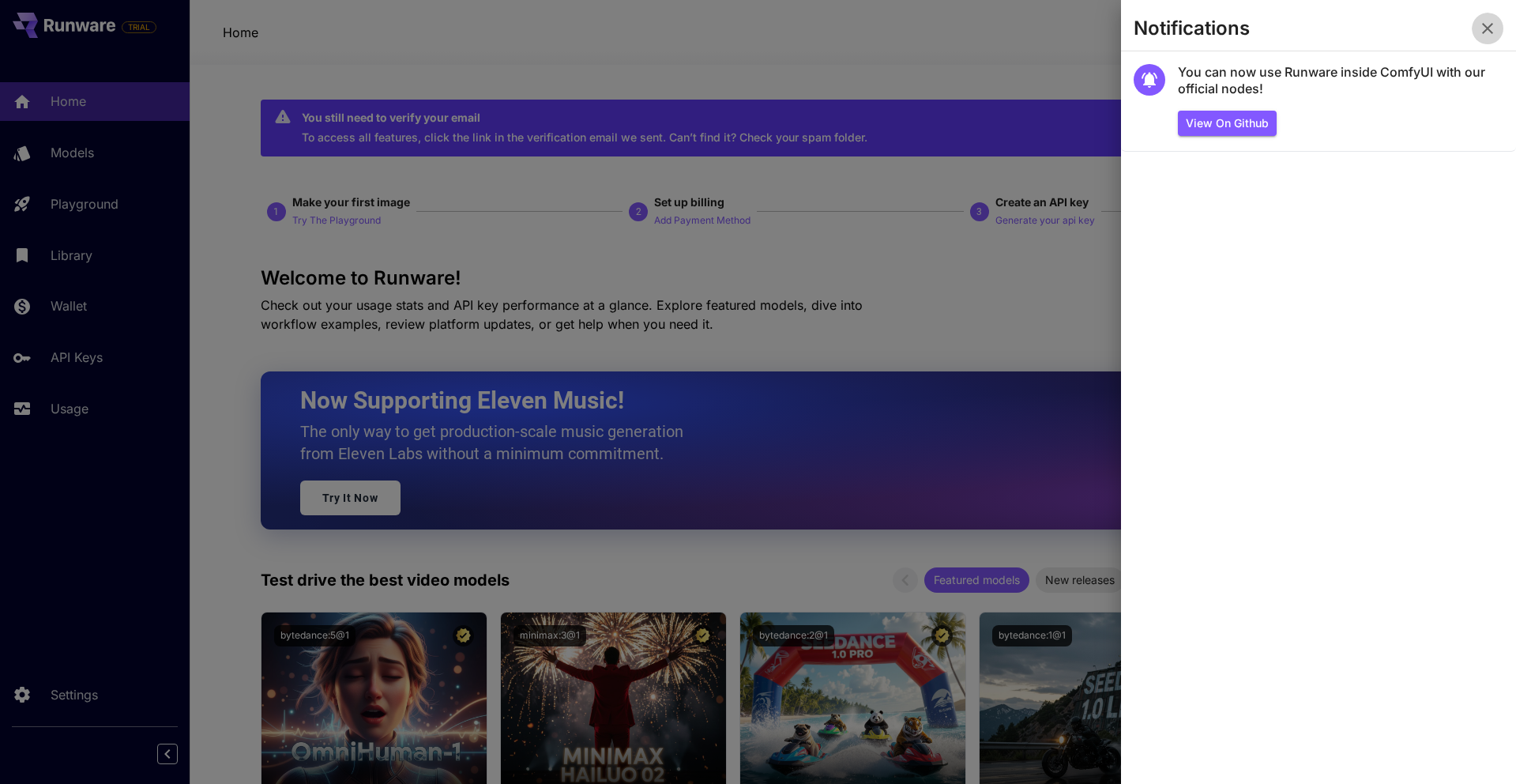
click at [1494, 31] on icon "button" at bounding box center [1488, 27] width 19 height 19
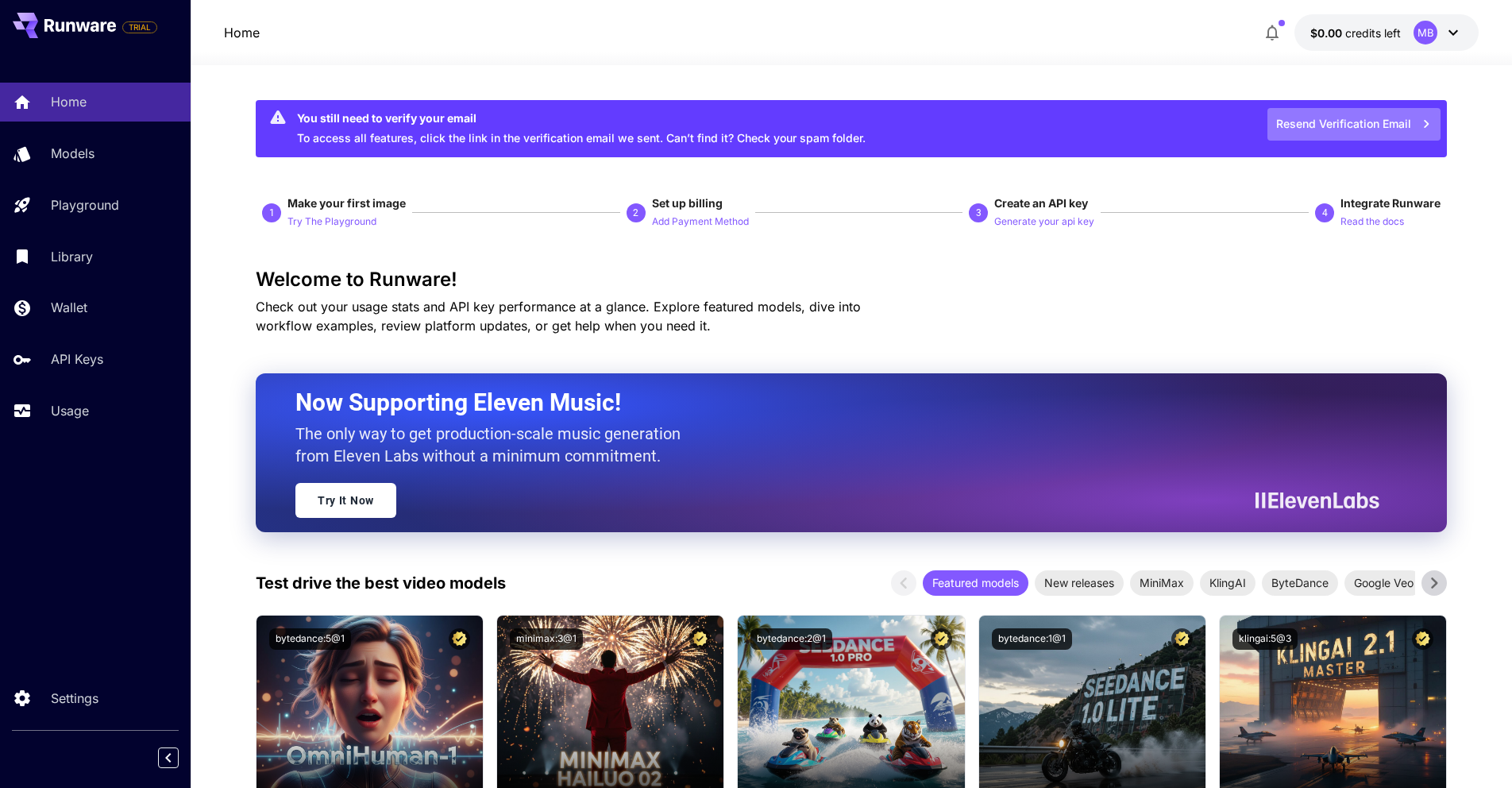
click at [1327, 126] on button "Resend Verification Email" at bounding box center [1353, 124] width 173 height 33
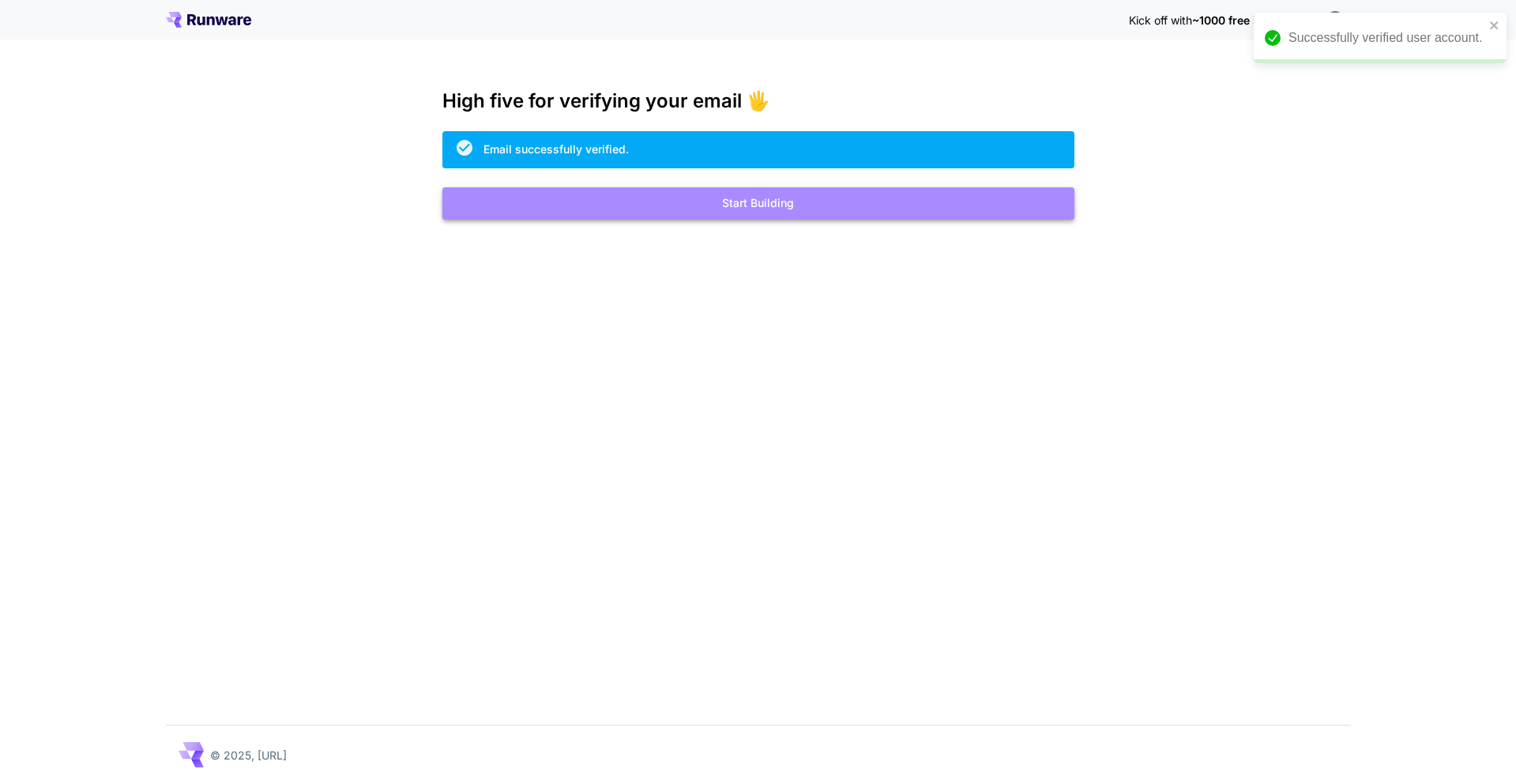
click at [769, 213] on button "Start Building" at bounding box center [758, 203] width 632 height 33
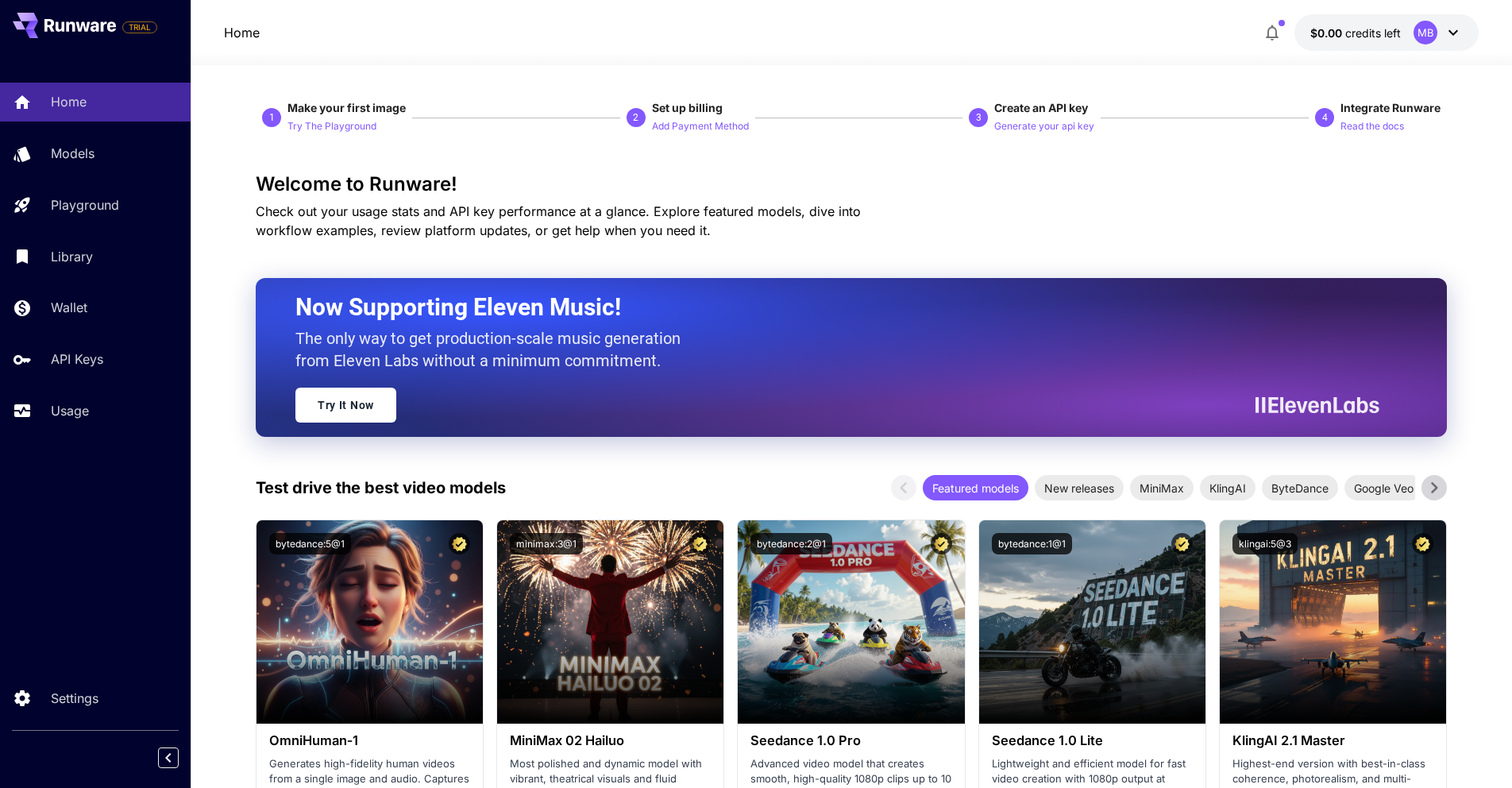
click at [1441, 38] on div "MB" at bounding box center [1437, 32] width 49 height 24
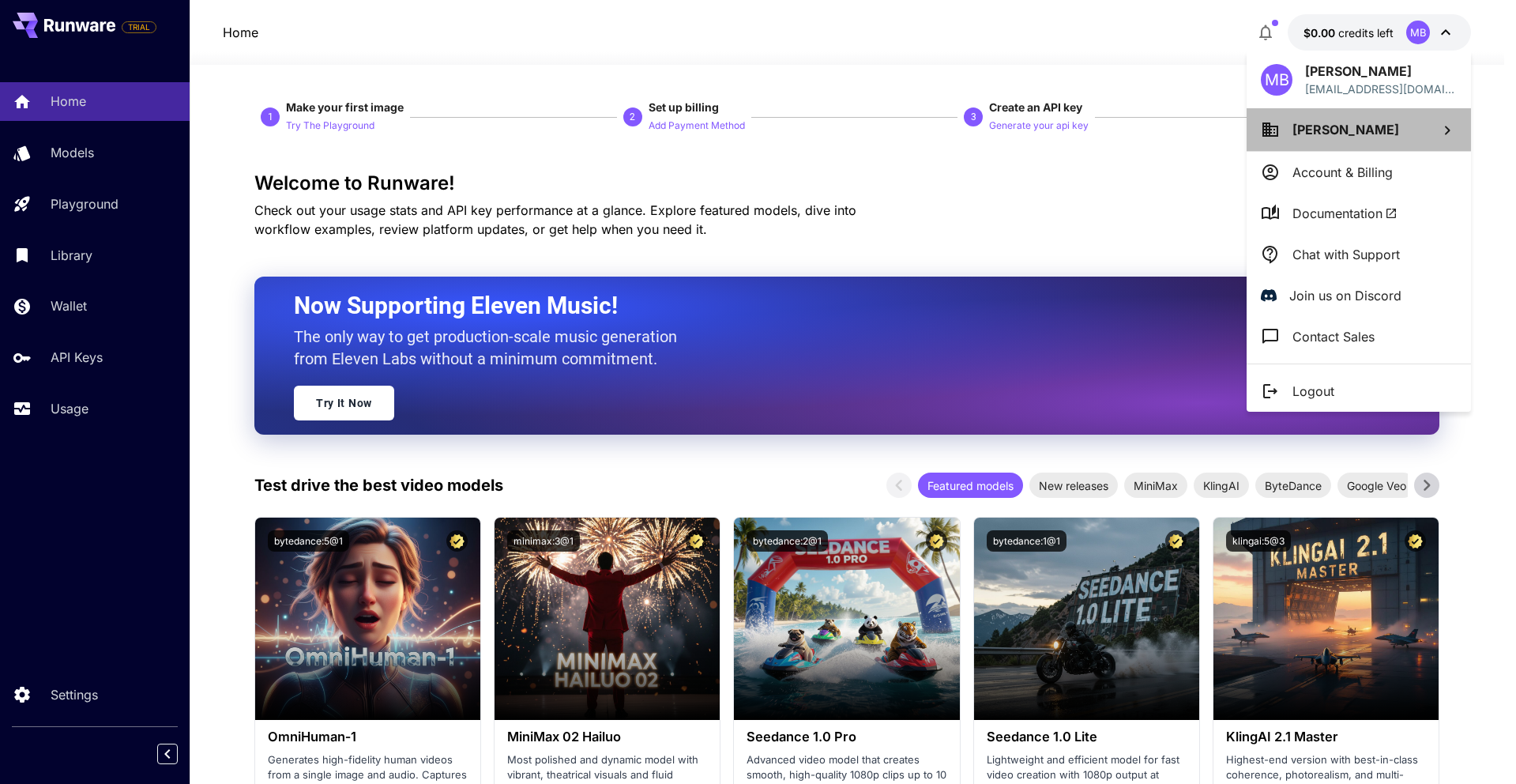
click at [1419, 142] on li "[PERSON_NAME]" at bounding box center [1358, 129] width 224 height 43
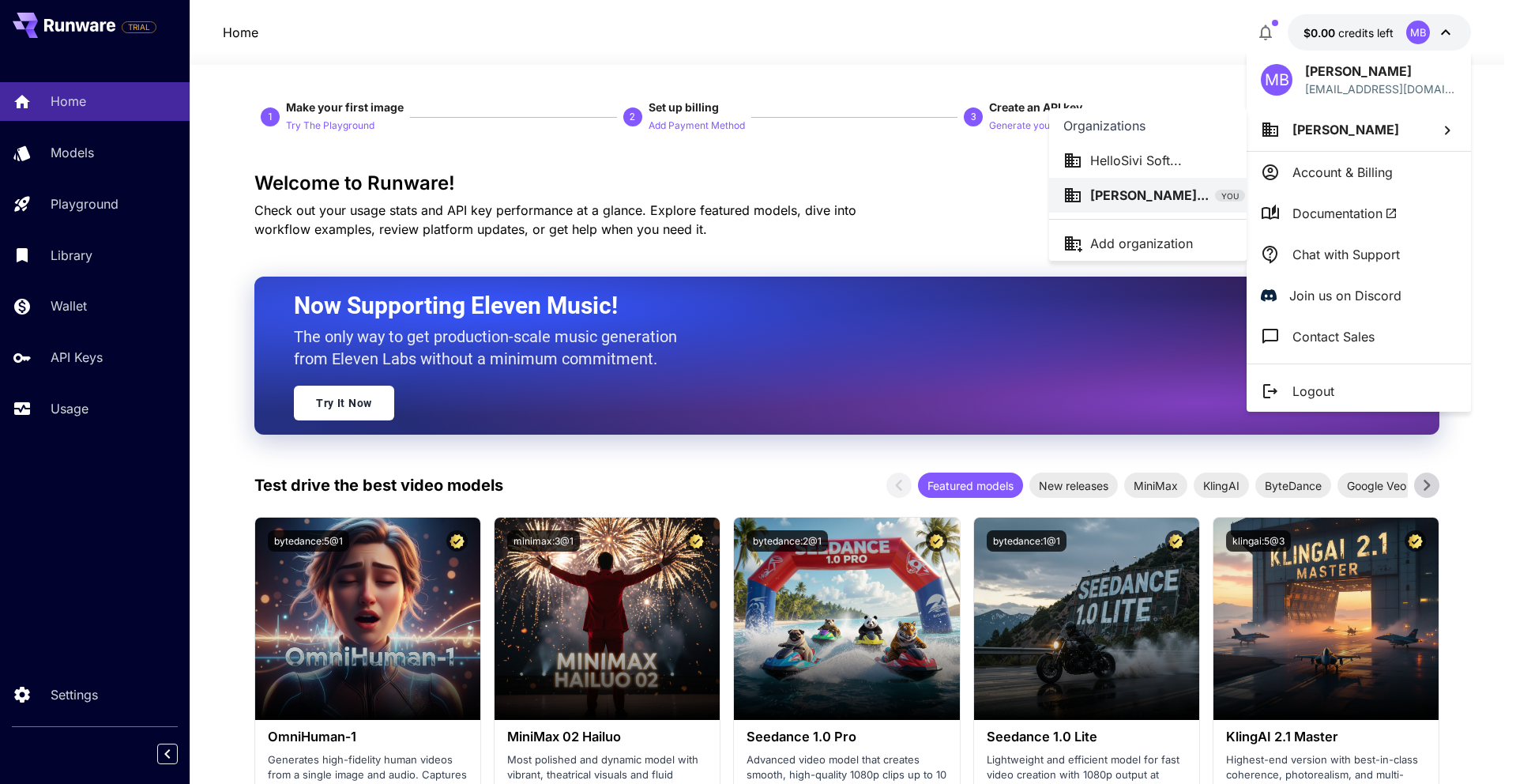
click at [1108, 159] on p "HelloSivi Soft..." at bounding box center [1136, 159] width 91 height 19
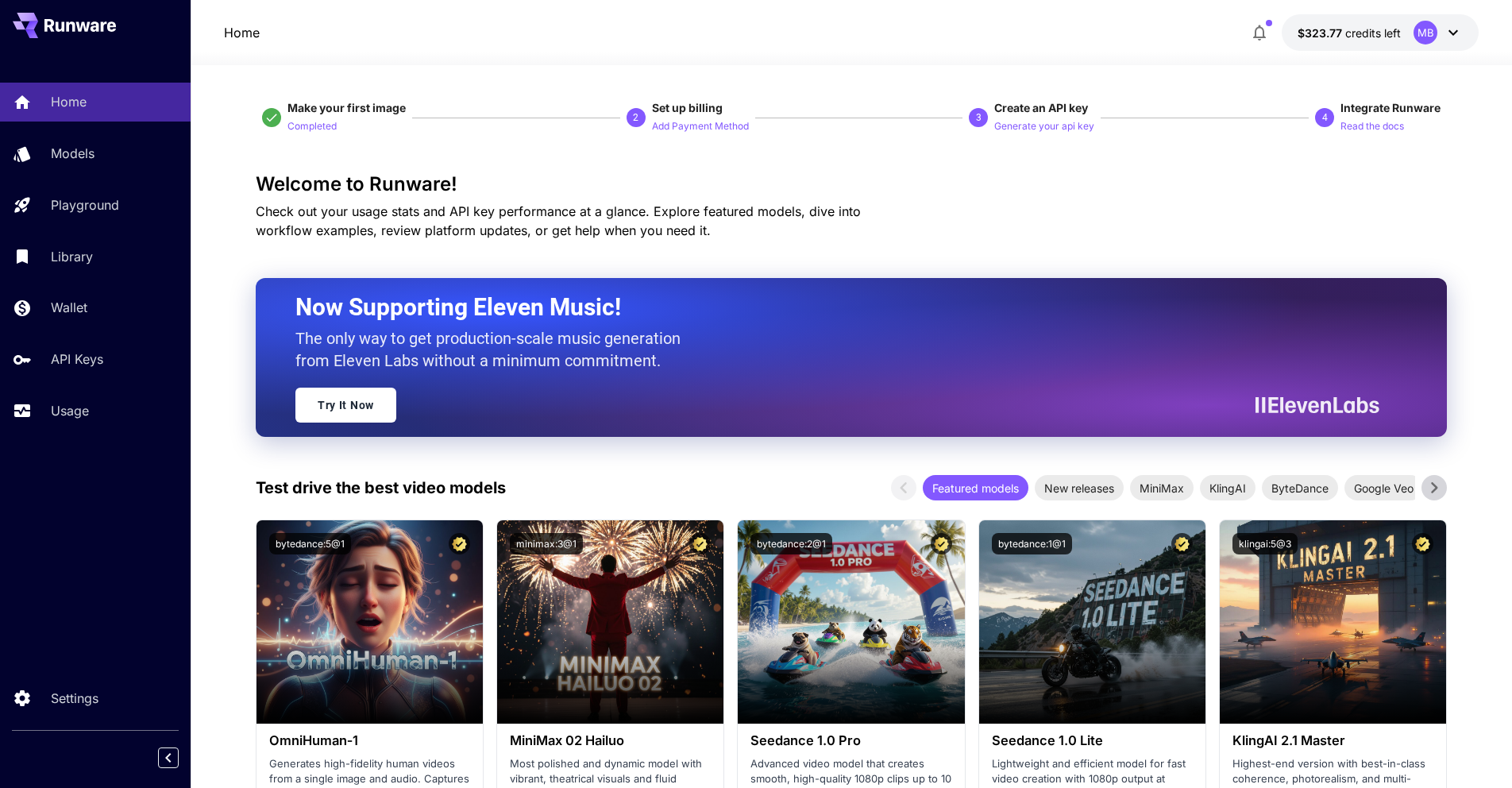
click at [1443, 39] on div "MB" at bounding box center [1437, 32] width 49 height 24
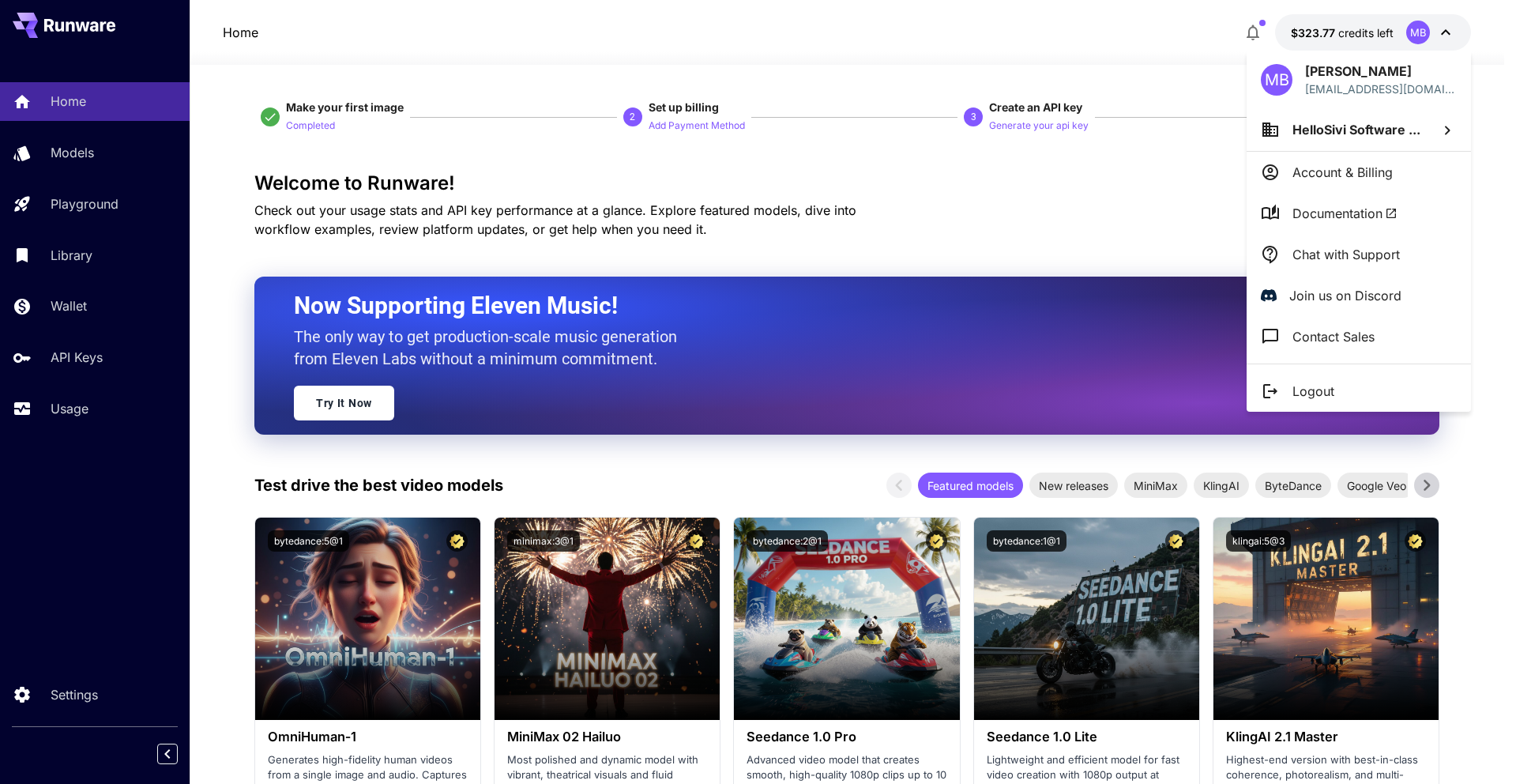
click at [909, 182] on div at bounding box center [758, 392] width 1516 height 784
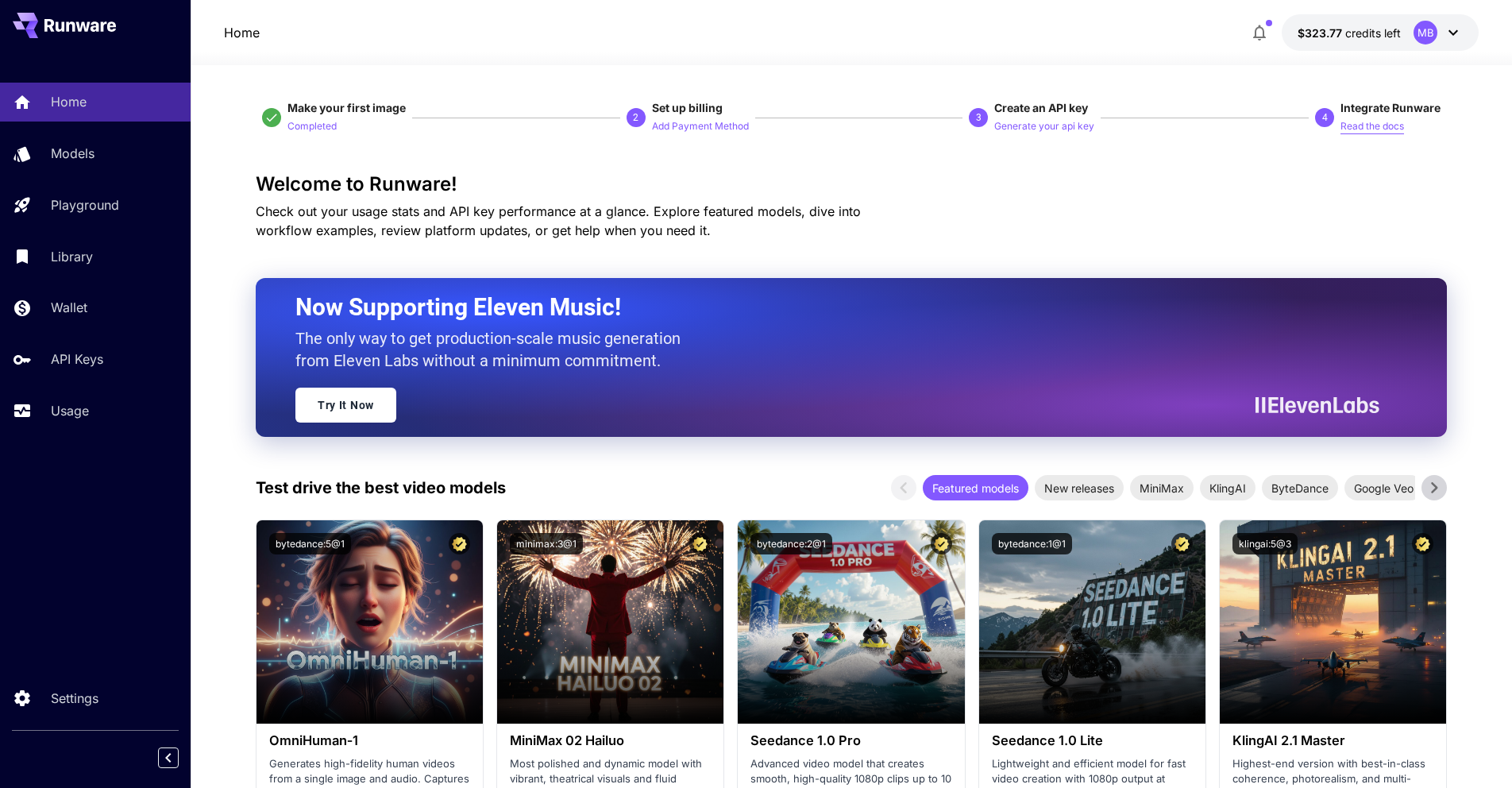
click at [1371, 129] on p "Read the docs" at bounding box center [1371, 126] width 63 height 15
